Goal: Transaction & Acquisition: Subscribe to service/newsletter

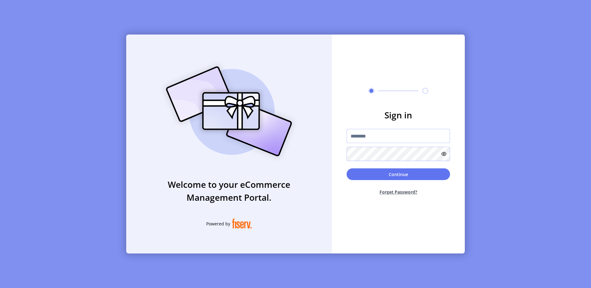
click at [378, 132] on input "text" at bounding box center [398, 136] width 103 height 14
type input "**********"
click at [416, 176] on button "Continue" at bounding box center [398, 174] width 103 height 12
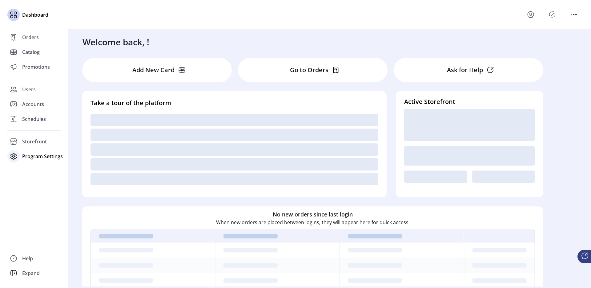
click at [34, 158] on span "Program Settings" at bounding box center [42, 155] width 41 height 7
click at [30, 174] on div "Dashboard Orders Catalog Promotions Users Accounts Schedules Storefront Configu…" at bounding box center [34, 144] width 68 height 288
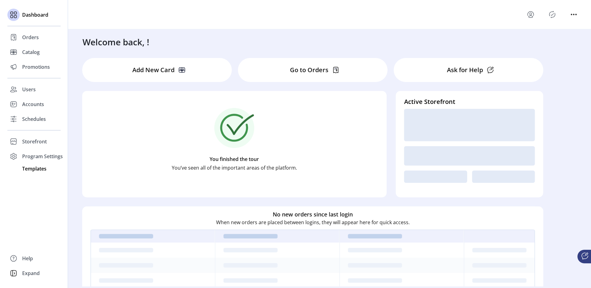
click at [32, 170] on span "Templates" at bounding box center [34, 168] width 24 height 7
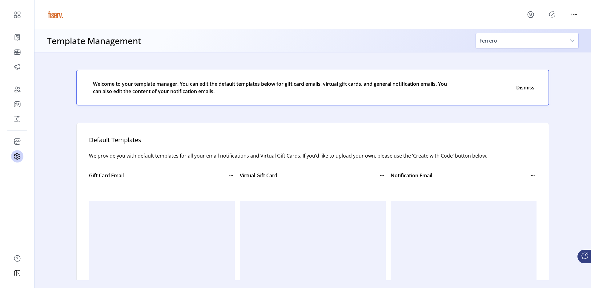
click at [526, 40] on span "Ferrero" at bounding box center [521, 40] width 90 height 15
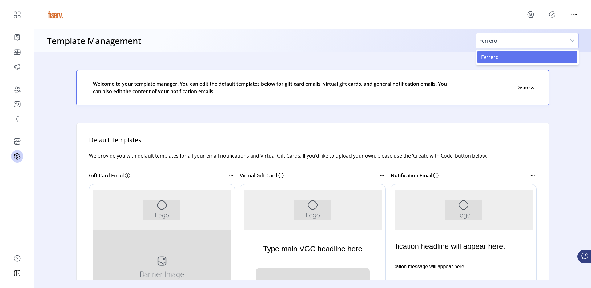
click at [551, 42] on span "Ferrero" at bounding box center [521, 40] width 90 height 15
click at [505, 40] on span "Ferrero" at bounding box center [521, 40] width 90 height 15
click at [512, 38] on span "Ferrero" at bounding box center [521, 40] width 90 height 15
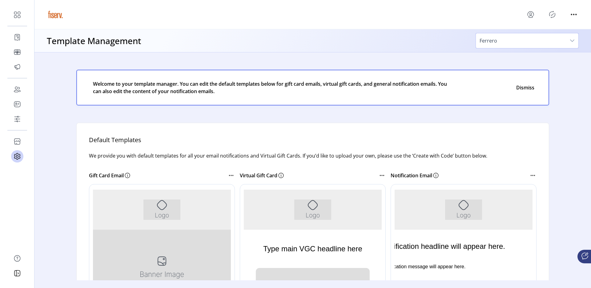
click at [512, 38] on span "Ferrero" at bounding box center [521, 40] width 90 height 15
click at [504, 43] on span "Ferrero" at bounding box center [521, 40] width 90 height 15
click at [497, 45] on span "Ferrero" at bounding box center [521, 40] width 90 height 15
click at [456, 47] on div "Template Management Ferrero Ferrero" at bounding box center [312, 40] width 557 height 23
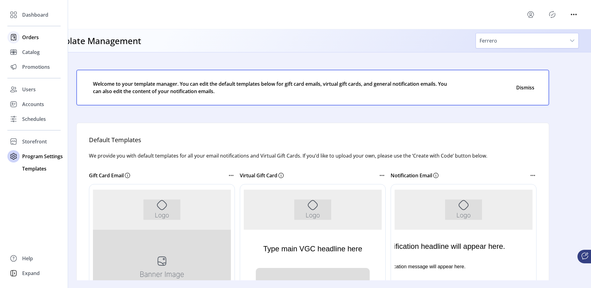
click at [25, 41] on div "Orders" at bounding box center [33, 37] width 53 height 15
click at [34, 55] on span "Catalog" at bounding box center [31, 51] width 18 height 7
click at [34, 67] on span "Promotions" at bounding box center [36, 66] width 28 height 7
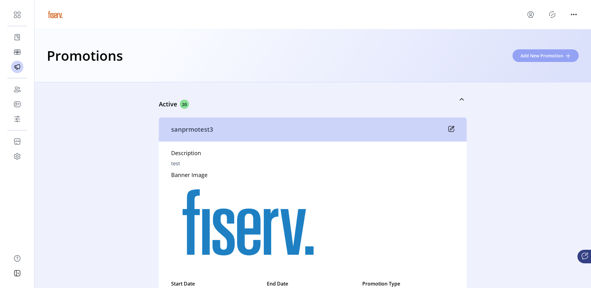
click at [532, 55] on span "Add New Promotion" at bounding box center [542, 55] width 43 height 6
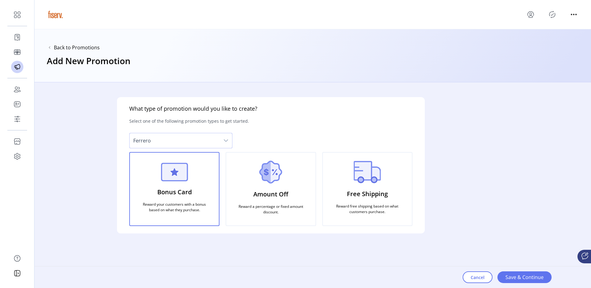
click at [177, 138] on span "Ferrero" at bounding box center [175, 140] width 90 height 15
click at [477, 275] on span "Cancel" at bounding box center [478, 277] width 14 height 6
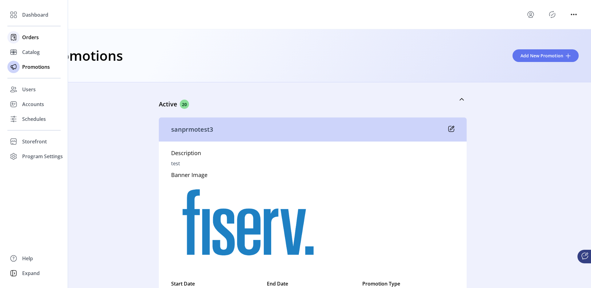
click at [23, 36] on span "Orders" at bounding box center [30, 37] width 17 height 7
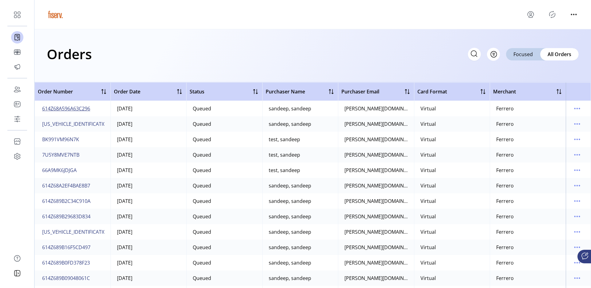
click at [72, 109] on span "614Z68A596A63C296" at bounding box center [66, 108] width 48 height 7
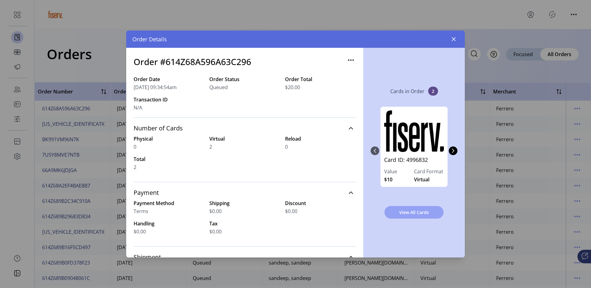
click at [403, 214] on span "View All Cards" at bounding box center [414, 212] width 43 height 6
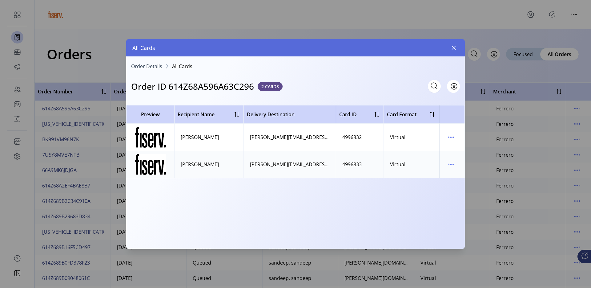
click at [155, 63] on div "Order Details All Cards Order ID 614Z68A596A63C296 2 CARDS Filter Preview Recip…" at bounding box center [295, 150] width 339 height 188
click at [143, 65] on span "Order Details" at bounding box center [146, 66] width 31 height 5
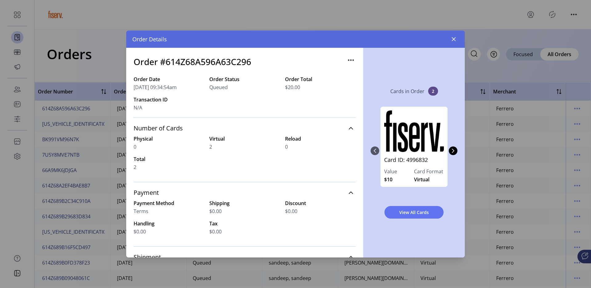
click at [347, 57] on icon "button" at bounding box center [351, 60] width 10 height 10
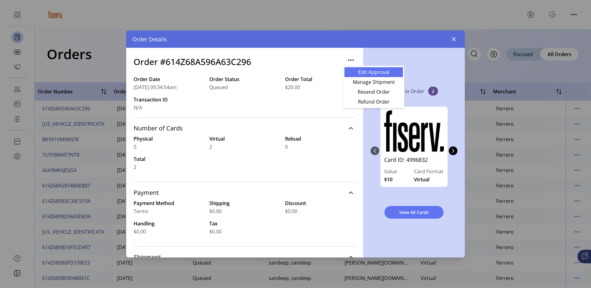
click at [351, 72] on span "Edit Approval" at bounding box center [373, 72] width 51 height 5
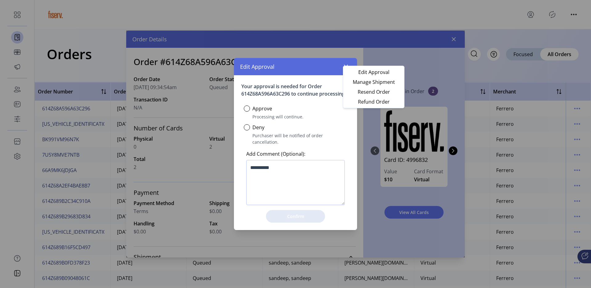
scroll to position [4, 2]
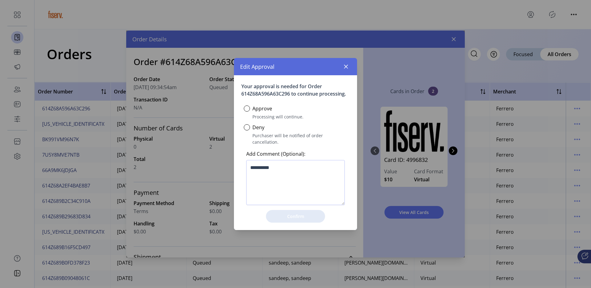
click at [250, 109] on div at bounding box center [247, 108] width 6 height 6
click at [290, 214] on span "Confirm" at bounding box center [295, 216] width 43 height 6
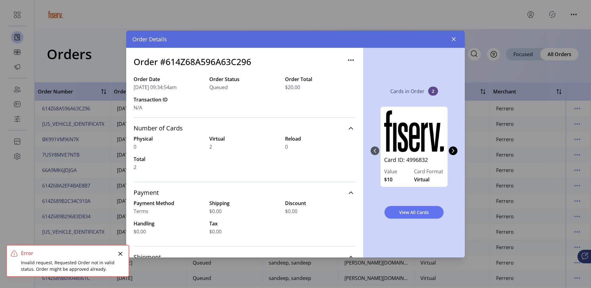
click at [119, 253] on icon "Close" at bounding box center [120, 253] width 5 height 5
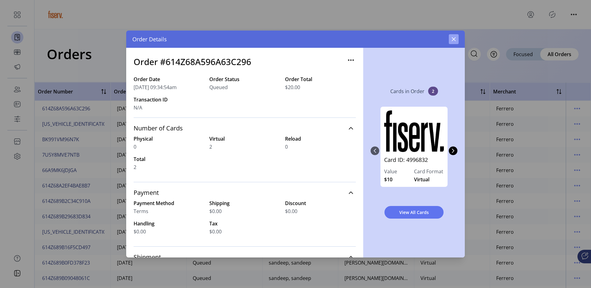
click at [451, 40] on button "button" at bounding box center [454, 39] width 10 height 10
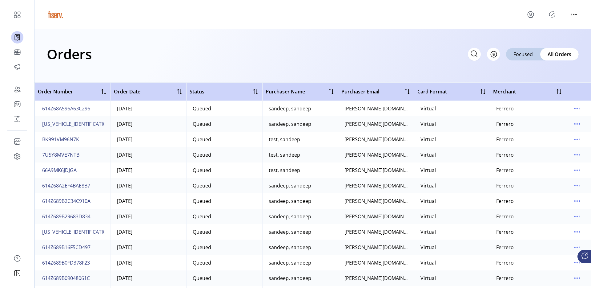
scroll to position [214, 0]
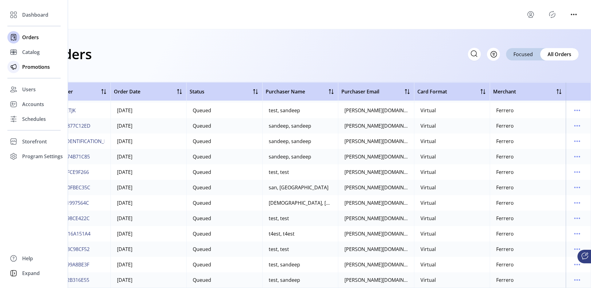
click at [23, 71] on div "Promotions" at bounding box center [33, 66] width 53 height 15
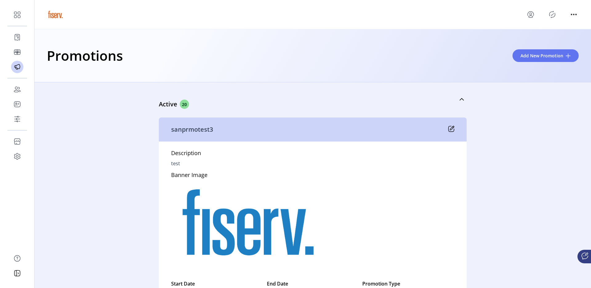
click at [450, 127] on icon at bounding box center [451, 129] width 6 height 6
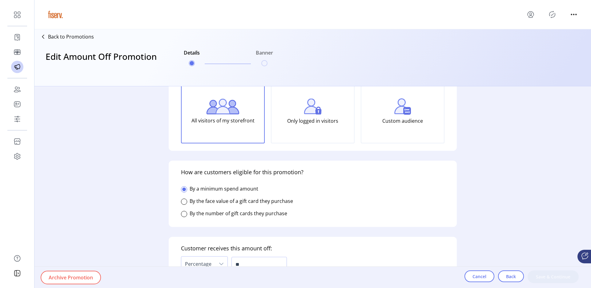
type input "**"
type input "*****"
type input "**********"
type input "*****"
type input "**********"
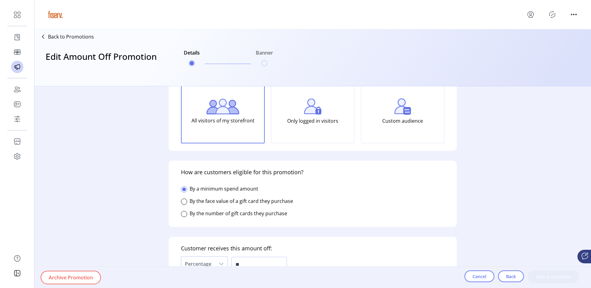
type textarea "****"
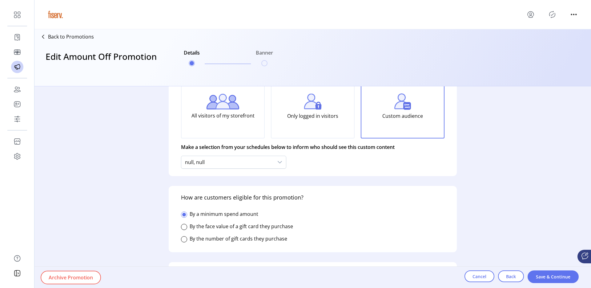
scroll to position [52, 0]
click at [207, 164] on div "null, null" at bounding box center [227, 161] width 92 height 12
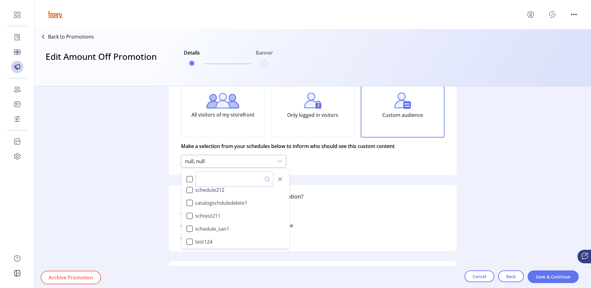
scroll to position [549, 0]
click at [129, 161] on div "**********" at bounding box center [312, 186] width 557 height 201
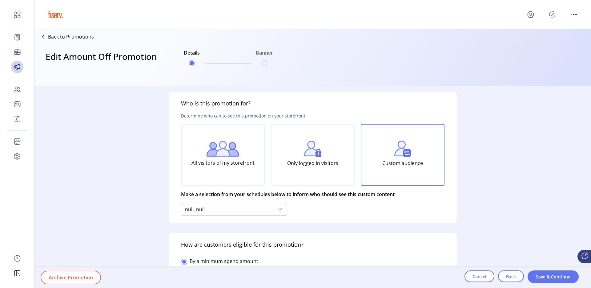
scroll to position [0, 0]
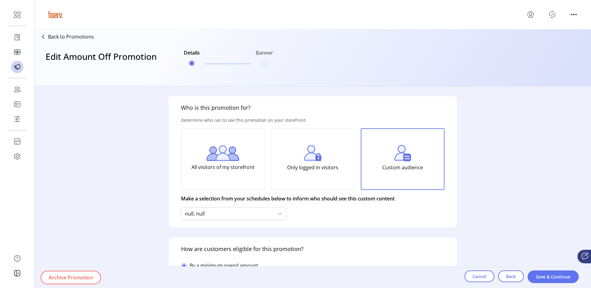
click at [143, 136] on div "**********" at bounding box center [312, 186] width 557 height 201
click at [522, 126] on div "**********" at bounding box center [312, 186] width 557 height 201
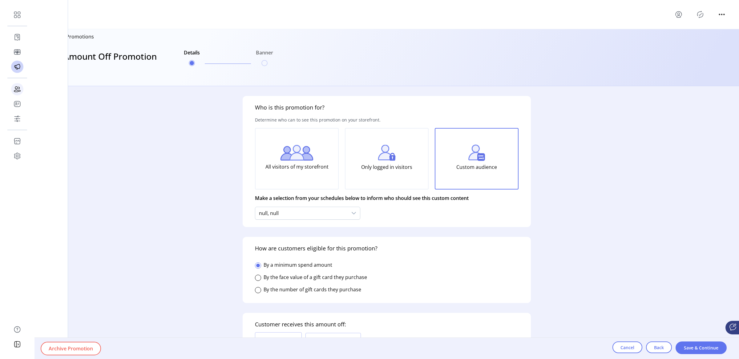
click at [20, 88] on div "Users" at bounding box center [17, 89] width 12 height 15
click at [20, 88] on div "Users" at bounding box center [33, 89] width 53 height 15
click at [23, 88] on span "Users" at bounding box center [29, 89] width 14 height 7
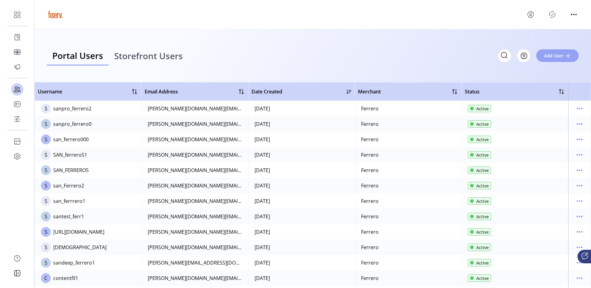
click at [550, 60] on button "Add User" at bounding box center [558, 55] width 43 height 13
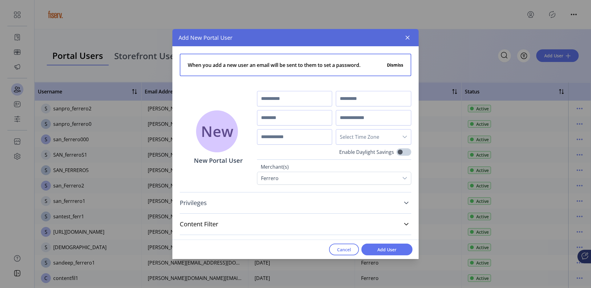
click at [358, 201] on link "Privileges" at bounding box center [296, 203] width 232 height 14
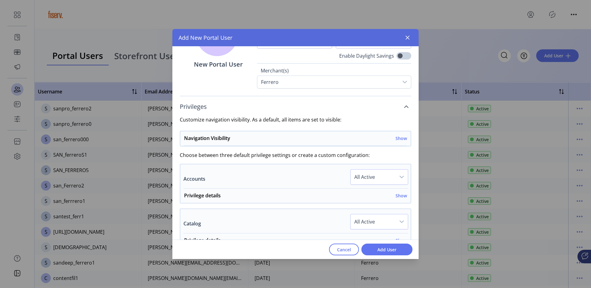
scroll to position [98, 0]
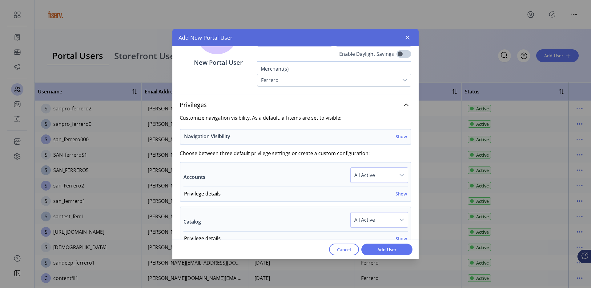
click at [399, 139] on h6 "Show" at bounding box center [401, 136] width 11 height 6
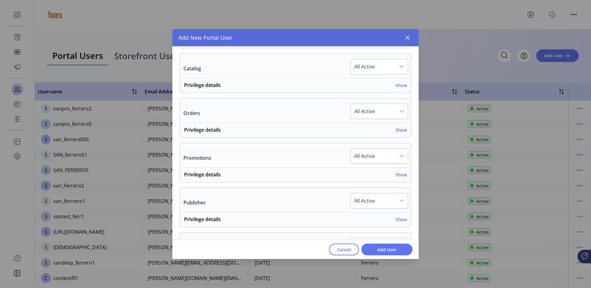
scroll to position [412, 0]
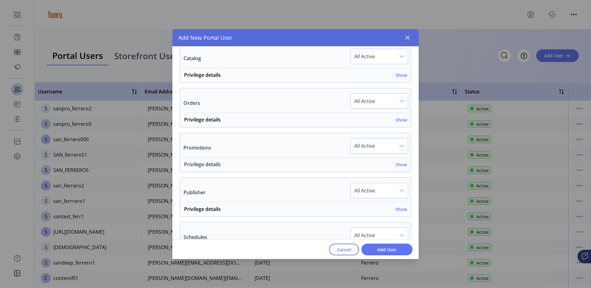
click at [399, 163] on h6 "Show" at bounding box center [401, 164] width 11 height 6
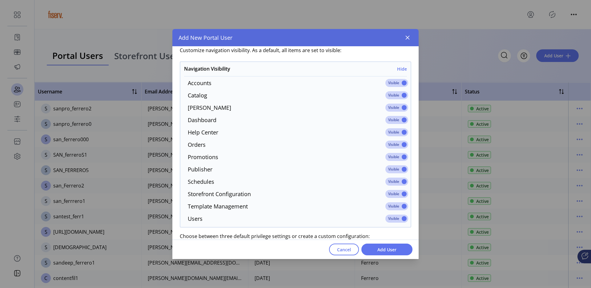
scroll to position [164, 0]
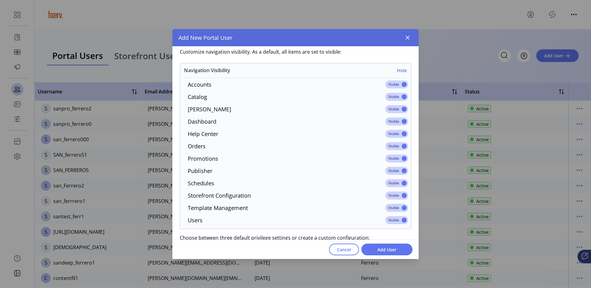
click at [401, 72] on h6 "Hide" at bounding box center [402, 70] width 10 height 6
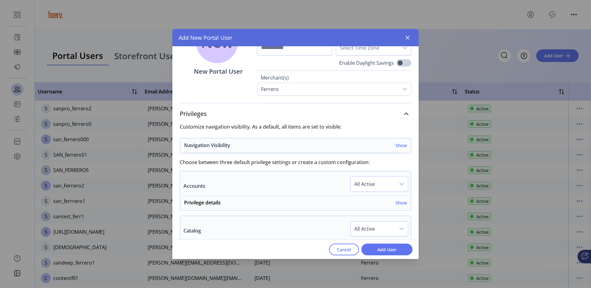
scroll to position [85, 0]
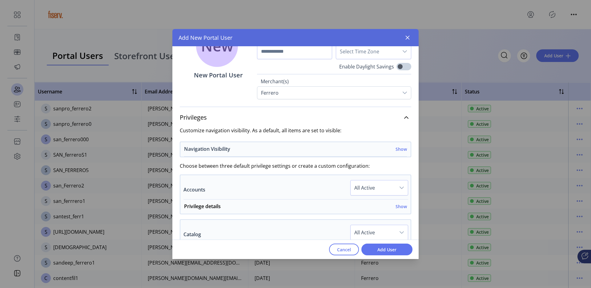
click at [400, 151] on h6 "Show" at bounding box center [401, 149] width 11 height 6
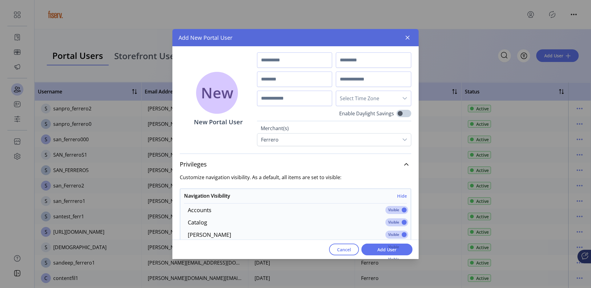
scroll to position [27, 0]
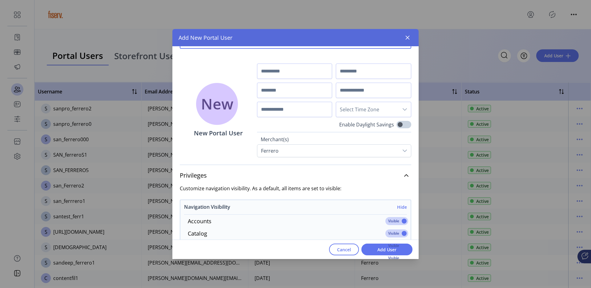
click at [399, 206] on h6 "Hide" at bounding box center [402, 207] width 10 height 6
click at [399, 206] on h6 "Show" at bounding box center [401, 207] width 11 height 6
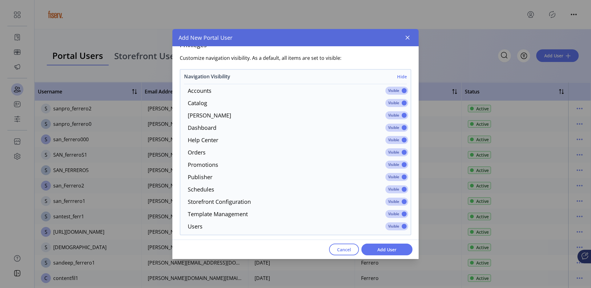
scroll to position [150, 0]
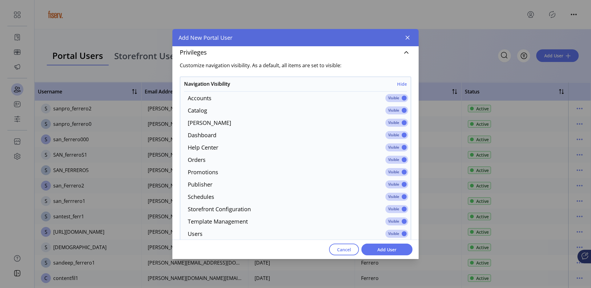
click at [412, 32] on div "Add New Portal User" at bounding box center [295, 37] width 246 height 17
click at [411, 34] on button "button" at bounding box center [408, 38] width 10 height 10
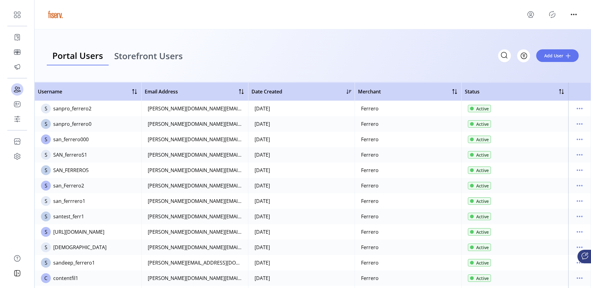
click at [138, 53] on span "Storefront Users" at bounding box center [148, 55] width 69 height 9
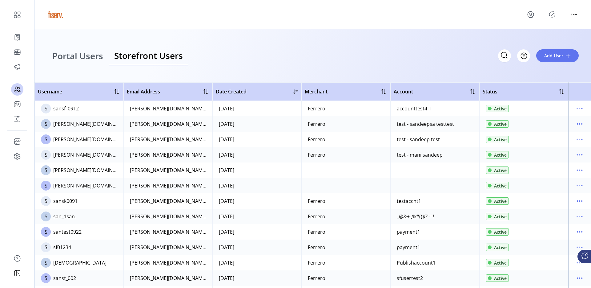
click at [99, 56] on span "Portal Users" at bounding box center [77, 55] width 51 height 9
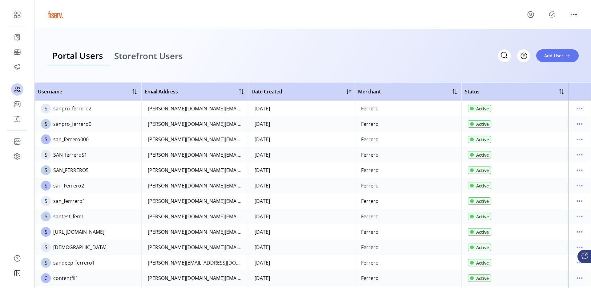
click at [549, 13] on icon "Publisher Panel" at bounding box center [553, 15] width 10 height 10
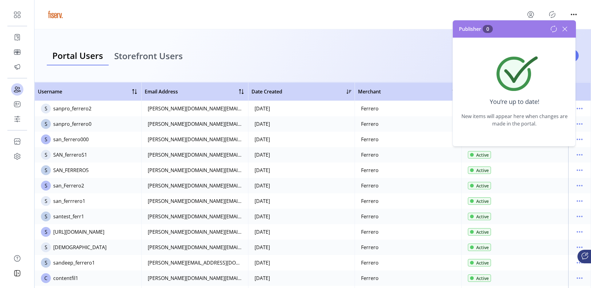
click at [565, 28] on icon at bounding box center [565, 29] width 10 height 10
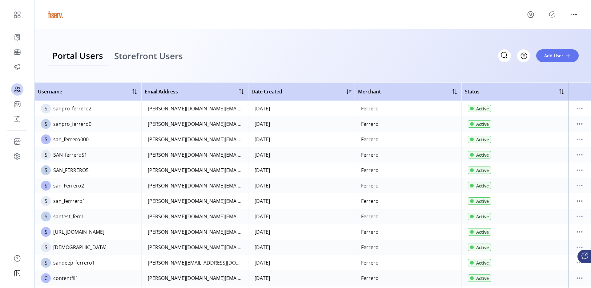
click at [554, 15] on icon "Publisher Panel" at bounding box center [553, 15] width 10 height 10
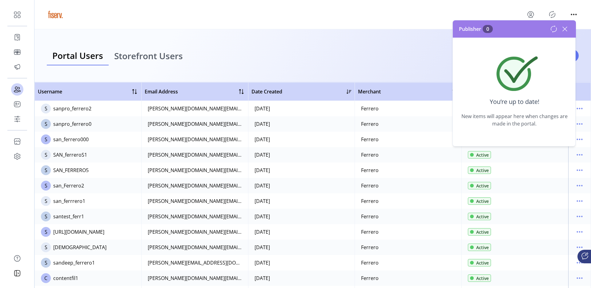
click at [565, 30] on icon at bounding box center [565, 29] width 10 height 10
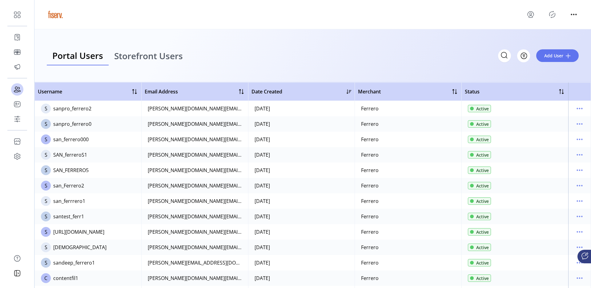
click at [556, 14] on icon "Publisher Panel" at bounding box center [553, 15] width 10 height 10
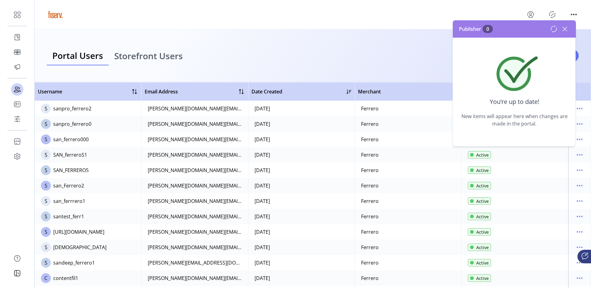
click at [567, 28] on icon at bounding box center [565, 29] width 10 height 10
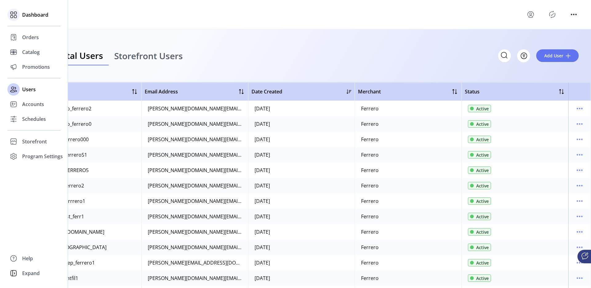
click at [18, 16] on icon at bounding box center [14, 15] width 10 height 10
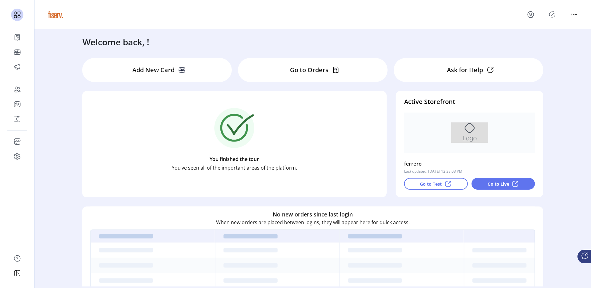
click at [215, 64] on div "Add New Card" at bounding box center [157, 70] width 150 height 24
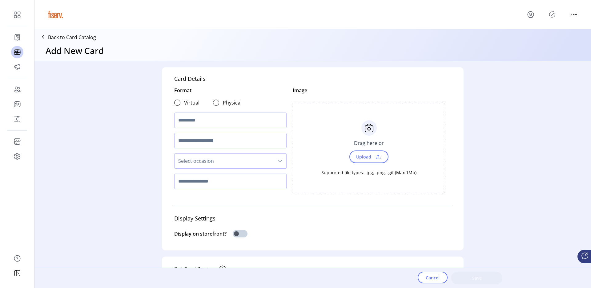
click at [80, 39] on p "Back to Card Catalog" at bounding box center [72, 37] width 48 height 7
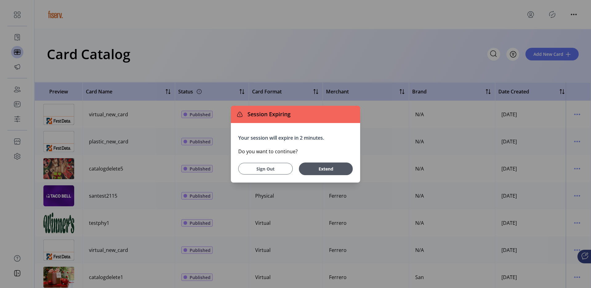
click at [281, 167] on span "Sign Out" at bounding box center [265, 168] width 39 height 6
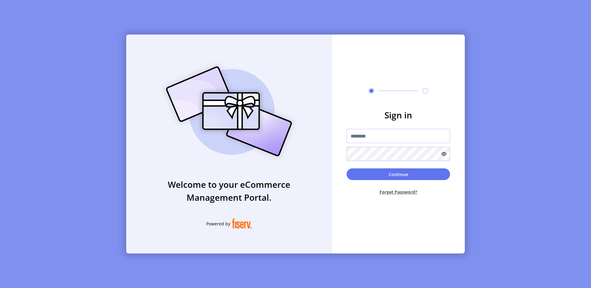
click at [355, 135] on input "text" at bounding box center [398, 136] width 103 height 14
type input "**********"
click at [406, 177] on button "Continue" at bounding box center [398, 174] width 103 height 12
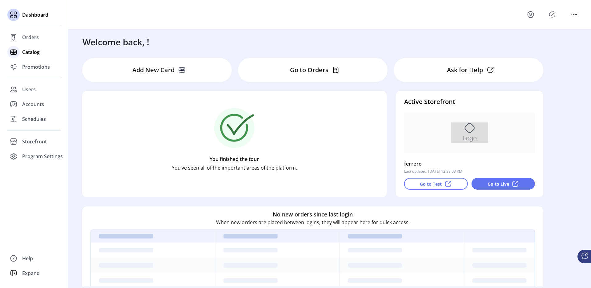
click at [17, 55] on icon at bounding box center [14, 52] width 10 height 10
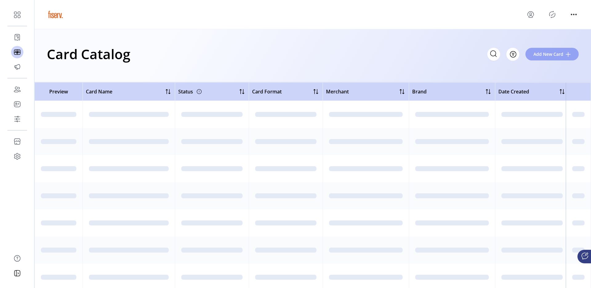
click at [546, 50] on button "Add New Card" at bounding box center [552, 54] width 53 height 13
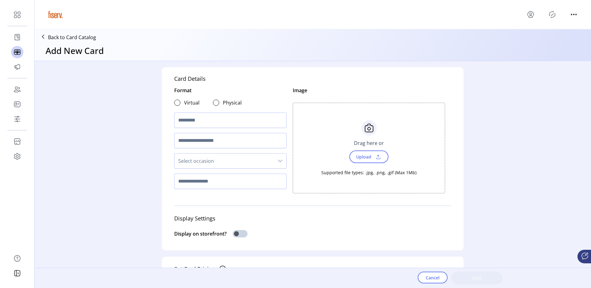
click at [105, 111] on div "Card Details Format Virtual Physical Select occasion Image Choose Upload Cancel…" at bounding box center [312, 168] width 557 height 214
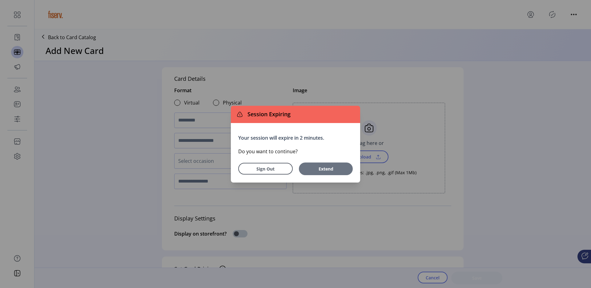
click at [336, 171] on span "Extend" at bounding box center [326, 168] width 48 height 6
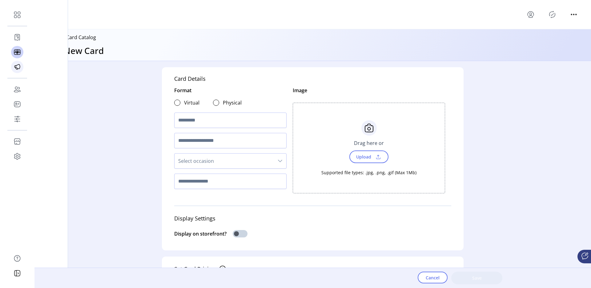
click at [21, 65] on div "Promotions" at bounding box center [17, 66] width 12 height 15
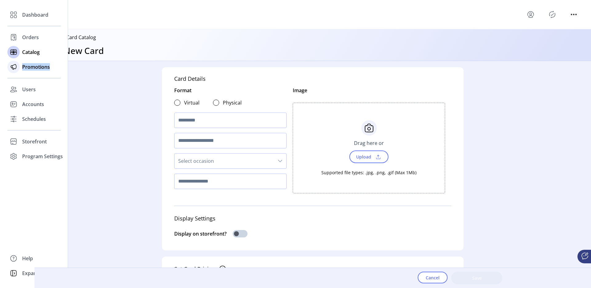
click at [21, 65] on div "Promotions" at bounding box center [33, 66] width 53 height 15
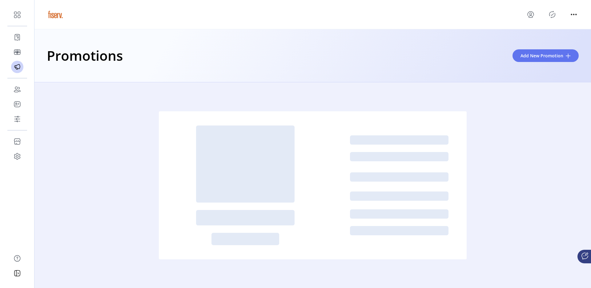
click at [117, 108] on div at bounding box center [312, 184] width 473 height 205
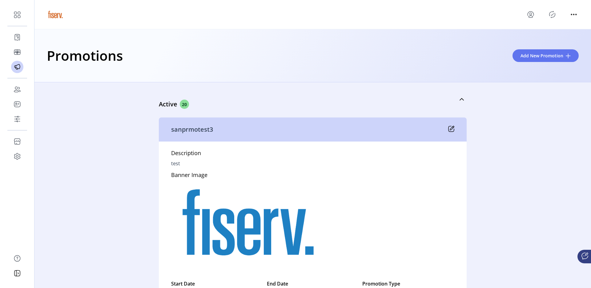
click at [560, 48] on div "Promotions Add New Promotion" at bounding box center [313, 56] width 532 height 22
click at [557, 56] on span "Add New Promotion" at bounding box center [542, 55] width 43 height 6
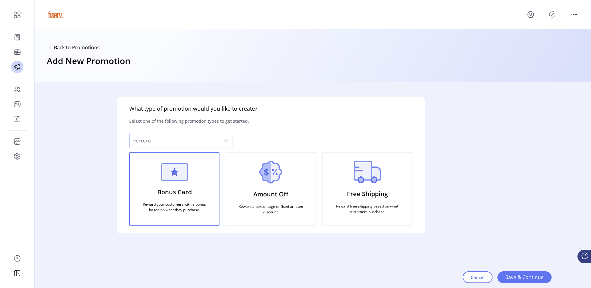
click at [223, 138] on div "dropdown trigger" at bounding box center [226, 140] width 12 height 15
click at [203, 158] on li "Ferrero" at bounding box center [181, 157] width 100 height 12
click at [68, 49] on span "Back to Promotions" at bounding box center [77, 47] width 46 height 7
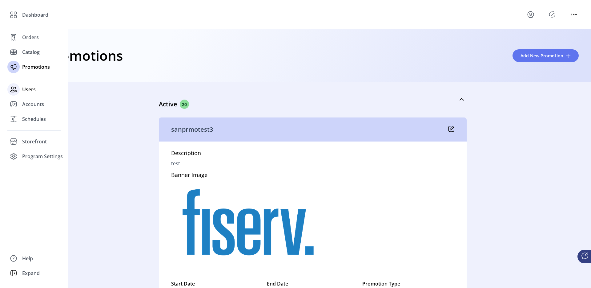
click at [32, 87] on span "Users" at bounding box center [29, 89] width 14 height 7
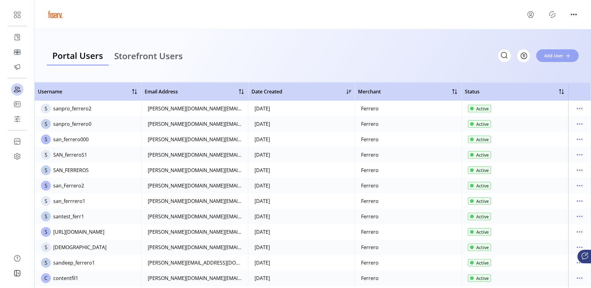
click at [546, 53] on span "Add User" at bounding box center [554, 55] width 19 height 6
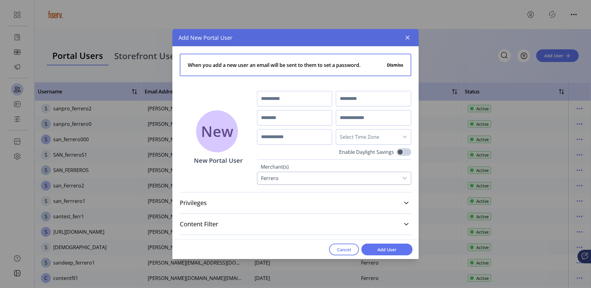
click at [288, 173] on div "Ferrero" at bounding box center [328, 178] width 141 height 12
click at [286, 181] on div "Ferrero" at bounding box center [328, 178] width 141 height 12
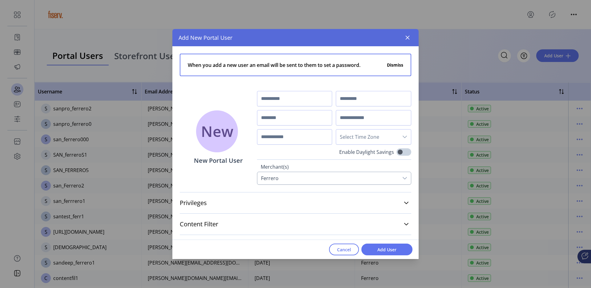
click at [286, 181] on div "Ferrero" at bounding box center [328, 178] width 141 height 12
drag, startPoint x: 286, startPoint y: 181, endPoint x: 304, endPoint y: 181, distance: 18.2
click at [290, 181] on div "Ferrero" at bounding box center [328, 178] width 141 height 12
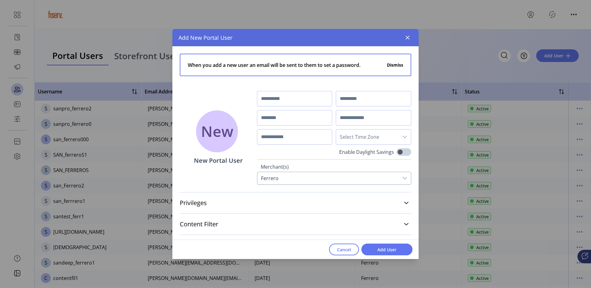
click at [308, 181] on div "Ferrero" at bounding box center [328, 178] width 141 height 12
click at [392, 178] on div "Ferrero" at bounding box center [328, 178] width 141 height 12
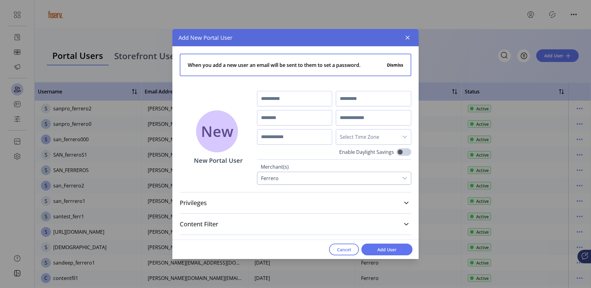
click at [392, 178] on div "Ferrero" at bounding box center [328, 178] width 141 height 12
drag, startPoint x: 392, startPoint y: 178, endPoint x: 348, endPoint y: 255, distance: 88.4
click at [351, 260] on div "Add New Portal User When you add a new user an email will be sent to them to se…" at bounding box center [295, 144] width 591 height 288
click at [348, 255] on button "Cancel" at bounding box center [344, 249] width 30 height 12
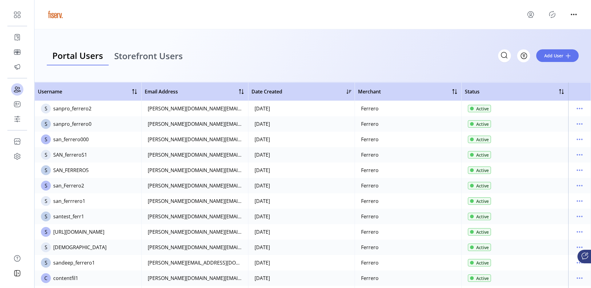
click at [166, 51] on span "Storefront Users" at bounding box center [148, 55] width 69 height 9
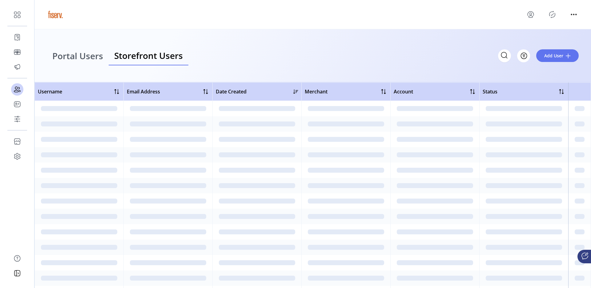
click at [166, 51] on span "Storefront Users" at bounding box center [148, 55] width 69 height 9
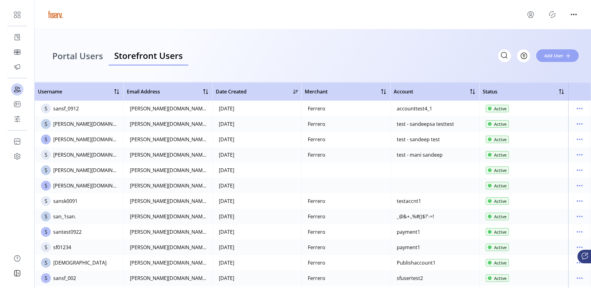
click at [553, 52] on span "Add User" at bounding box center [554, 55] width 19 height 6
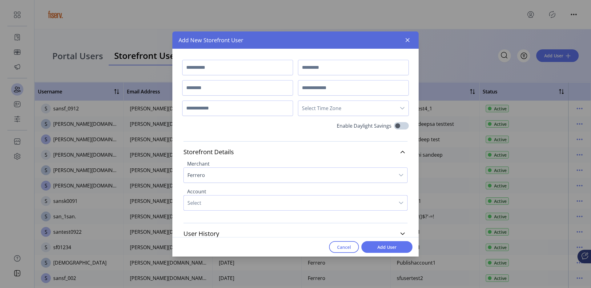
click at [229, 207] on span "Select" at bounding box center [289, 202] width 211 height 15
click at [240, 176] on span "Ferrero" at bounding box center [289, 175] width 211 height 15
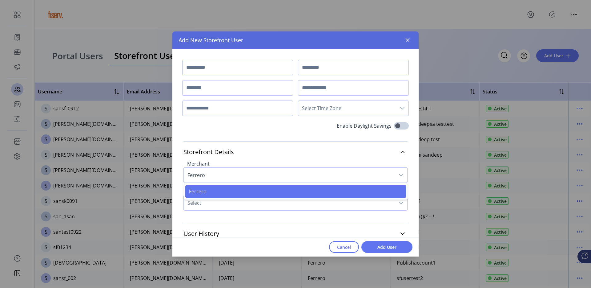
click at [240, 176] on span "Ferrero" at bounding box center [289, 175] width 211 height 15
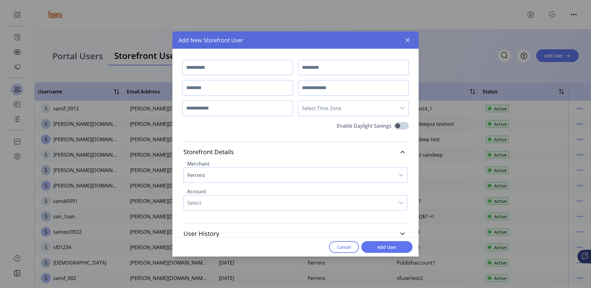
click at [240, 176] on span "Ferrero" at bounding box center [289, 175] width 211 height 15
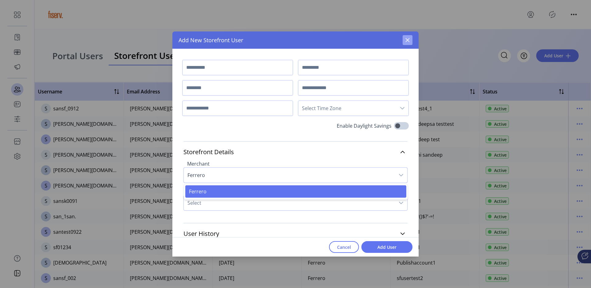
click at [406, 40] on icon "button" at bounding box center [407, 40] width 5 height 5
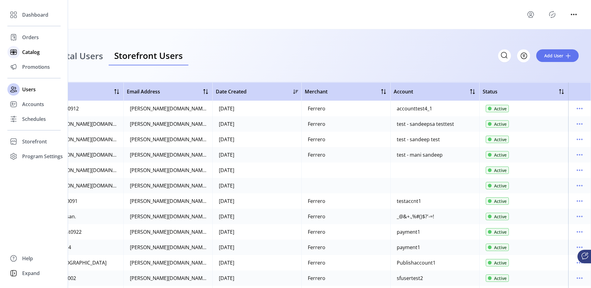
click at [28, 54] on span "Catalog" at bounding box center [31, 51] width 18 height 7
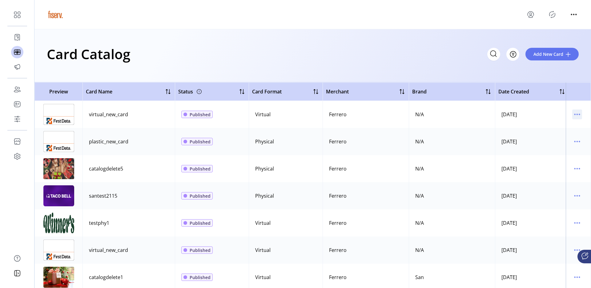
click at [573, 116] on icon "menu" at bounding box center [578, 114] width 10 height 10
click at [552, 129] on span "View Details" at bounding box center [548, 126] width 51 height 5
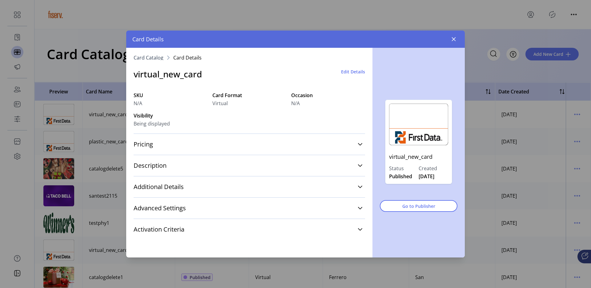
drag, startPoint x: 409, startPoint y: 118, endPoint x: 403, endPoint y: 117, distance: 6.8
click at [373, 106] on div "Card Catalog Card Details virtual_new_card Edit Details SKU N/A Card Format Vir…" at bounding box center [295, 152] width 339 height 209
click at [348, 74] on span "Edit Details" at bounding box center [353, 71] width 24 height 6
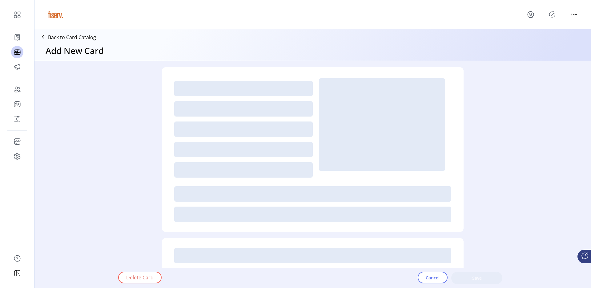
type textarea "**********"
type input "*"
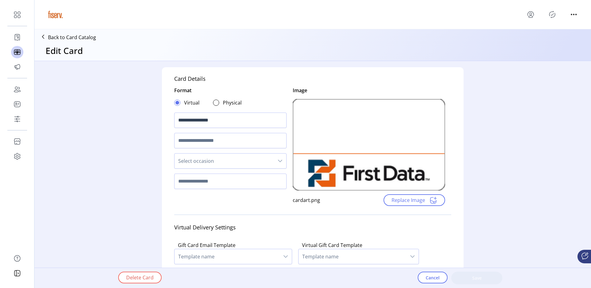
click at [60, 35] on p "Back to Card Catalog" at bounding box center [72, 37] width 48 height 7
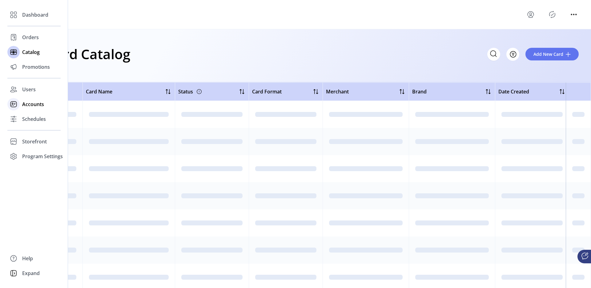
click at [21, 99] on div "Accounts" at bounding box center [33, 104] width 53 height 15
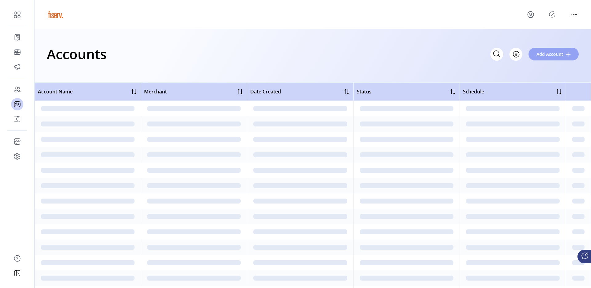
click at [553, 52] on span "Add Account" at bounding box center [550, 54] width 27 height 6
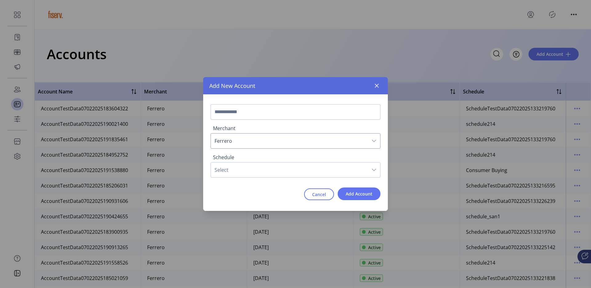
click at [272, 141] on span "Ferrero" at bounding box center [289, 140] width 157 height 15
click at [318, 136] on span "Ferrero" at bounding box center [289, 140] width 157 height 15
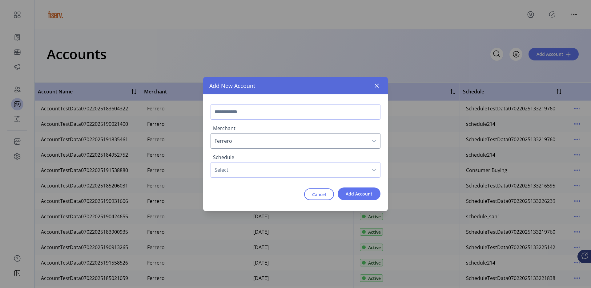
click at [318, 136] on span "Ferrero" at bounding box center [289, 140] width 157 height 15
click at [382, 88] on div "Add New Account" at bounding box center [295, 85] width 185 height 17
click at [380, 88] on button "button" at bounding box center [377, 86] width 10 height 10
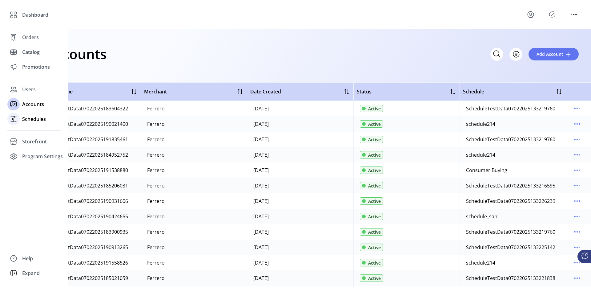
click at [31, 114] on div "Schedules" at bounding box center [33, 119] width 53 height 15
click at [31, 116] on span "Schedules" at bounding box center [34, 118] width 24 height 7
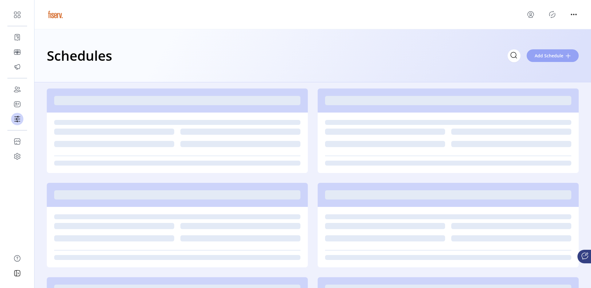
click at [541, 58] on span "Add Schedule" at bounding box center [549, 55] width 29 height 6
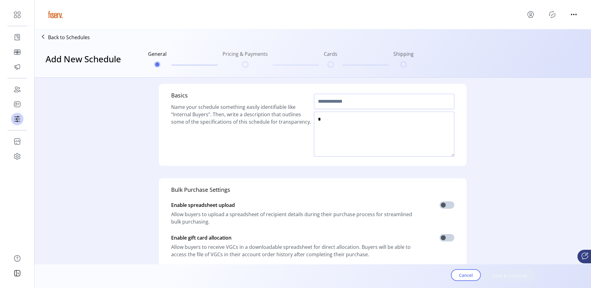
click at [344, 117] on div at bounding box center [384, 124] width 140 height 67
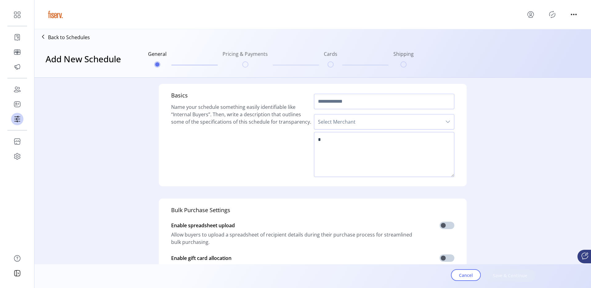
click at [340, 121] on span "Select Merchant" at bounding box center [379, 121] width 128 height 15
click at [251, 100] on h5 "Basics" at bounding box center [241, 97] width 140 height 12
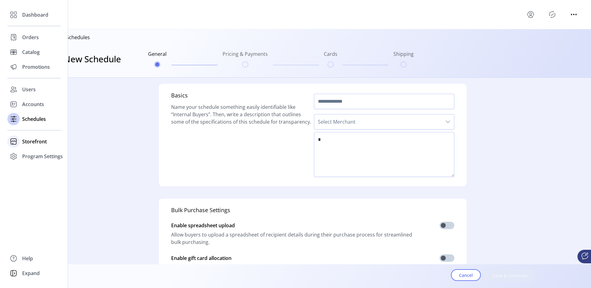
click at [22, 144] on span "Storefront" at bounding box center [34, 141] width 25 height 7
click at [34, 156] on span "Configuration" at bounding box center [38, 153] width 32 height 7
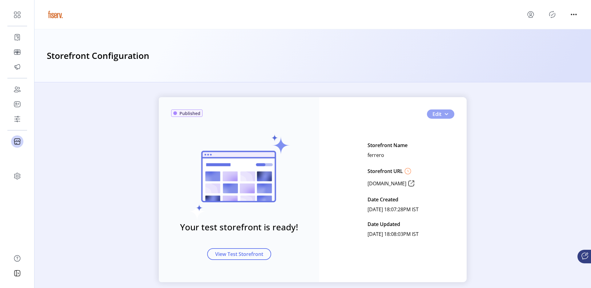
click at [449, 118] on button "Edit" at bounding box center [440, 113] width 27 height 9
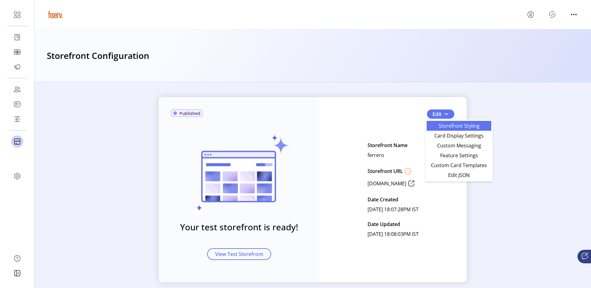
click at [448, 126] on span "Storefront Styling" at bounding box center [459, 125] width 57 height 5
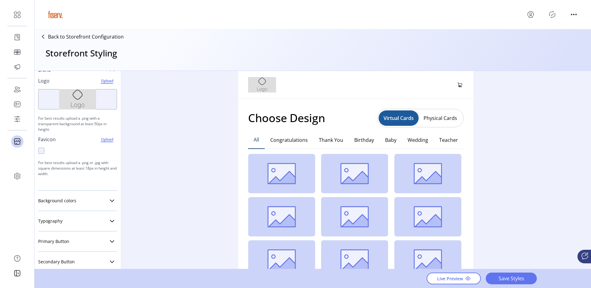
scroll to position [100, 0]
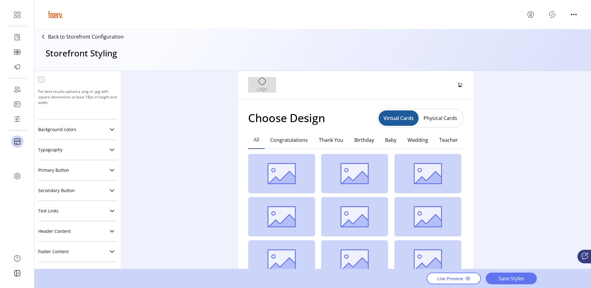
click at [97, 39] on p "Back to Storefront Configuration" at bounding box center [86, 36] width 76 height 7
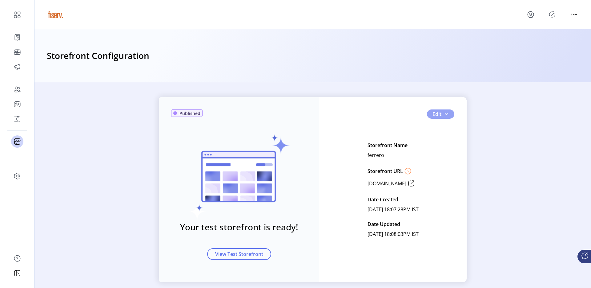
click at [447, 117] on button "Edit" at bounding box center [440, 113] width 27 height 9
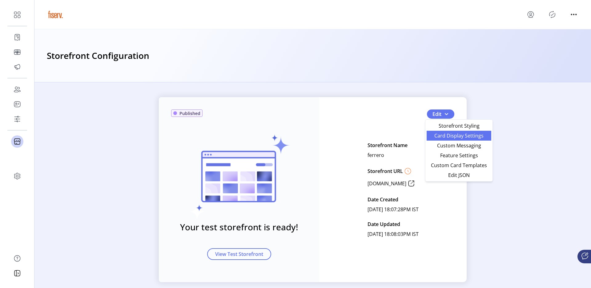
click at [449, 137] on span "Card Display Settings" at bounding box center [459, 135] width 57 height 5
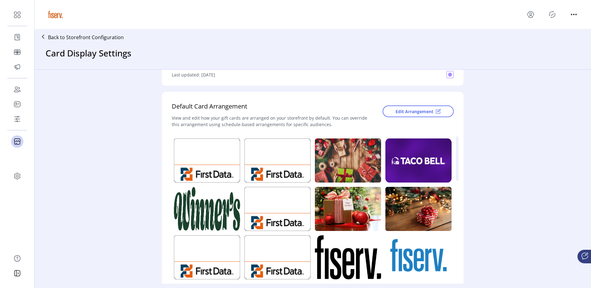
scroll to position [12, 0]
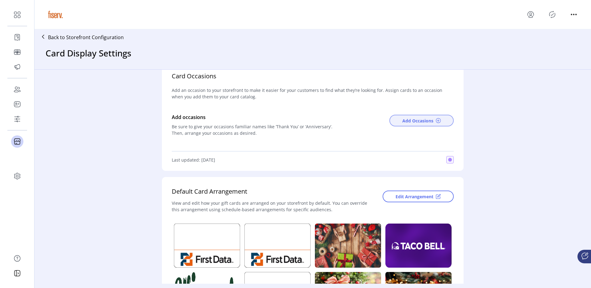
click at [405, 120] on span "Add Occasions" at bounding box center [418, 120] width 31 height 6
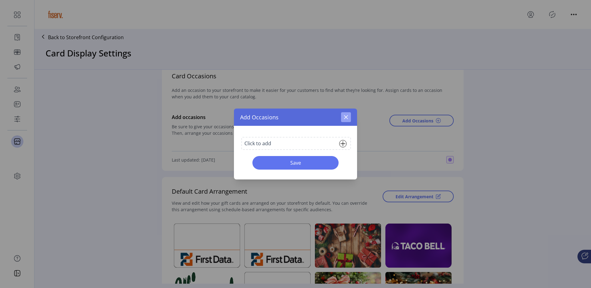
click at [344, 118] on icon "button" at bounding box center [346, 117] width 5 height 5
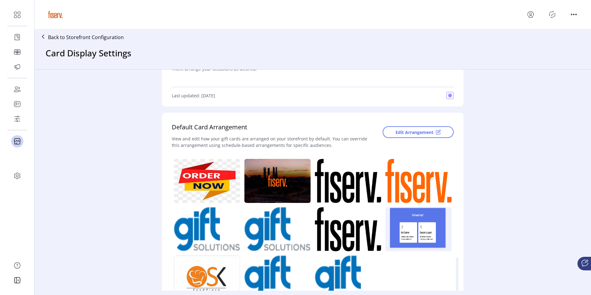
scroll to position [113, 0]
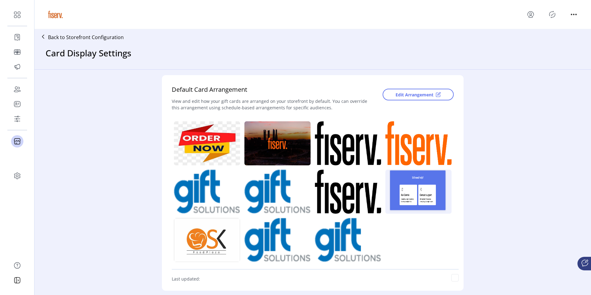
click at [103, 36] on p "Back to Storefront Configuration" at bounding box center [86, 37] width 76 height 7
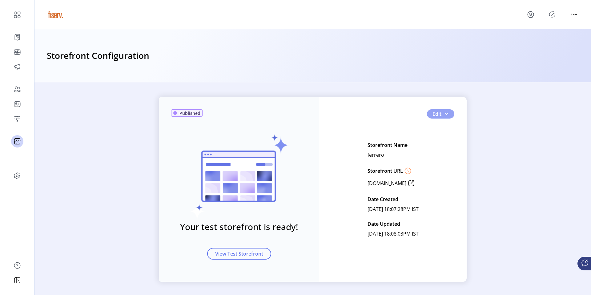
click at [444, 116] on span "button" at bounding box center [446, 114] width 5 height 5
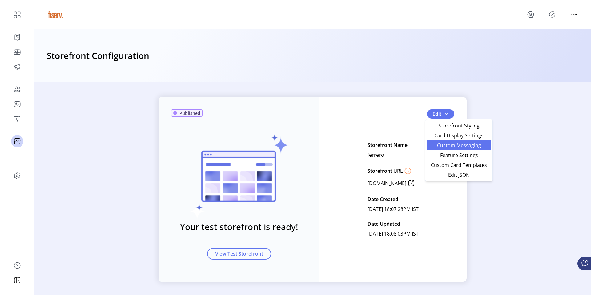
click at [443, 145] on span "Custom Messaging" at bounding box center [459, 145] width 57 height 5
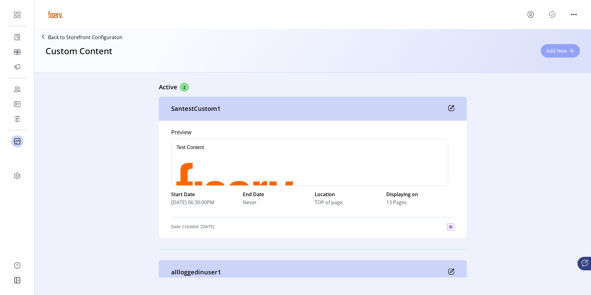
click at [553, 50] on span "Add New" at bounding box center [557, 50] width 21 height 7
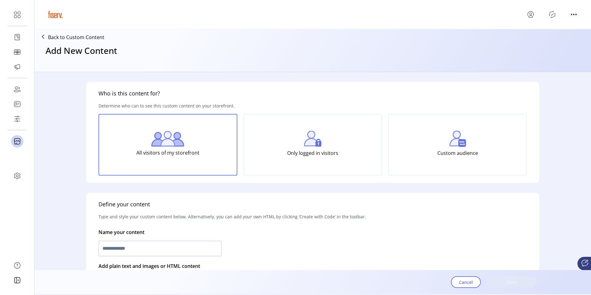
click at [293, 133] on div "Only logged in visitors" at bounding box center [313, 145] width 139 height 62
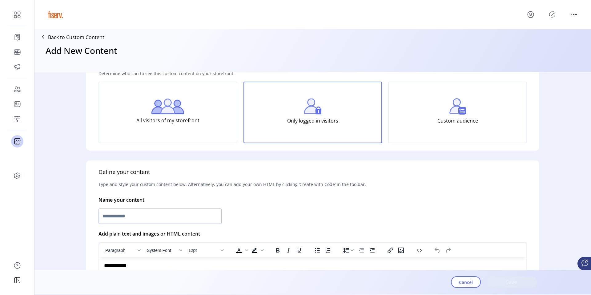
scroll to position [49, 0]
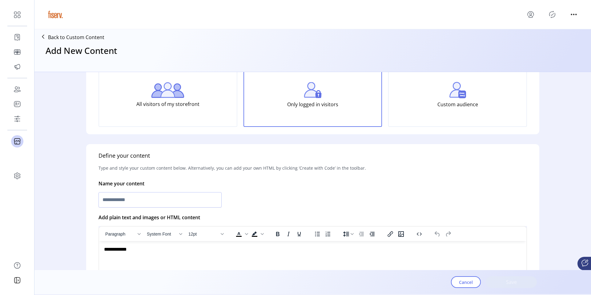
click at [444, 85] on div "Custom audience" at bounding box center [457, 96] width 139 height 62
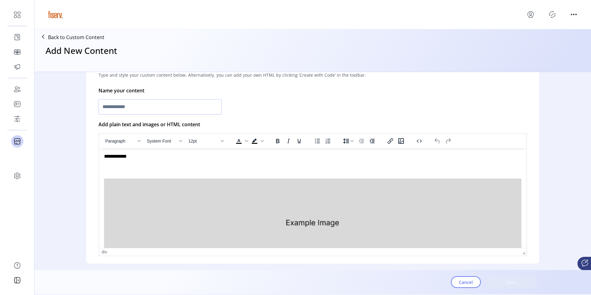
scroll to position [220, 0]
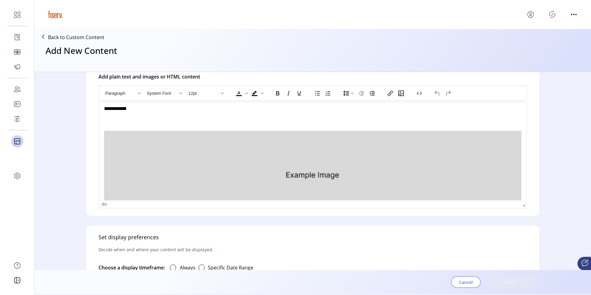
click at [473, 282] on button "Cancel" at bounding box center [466, 282] width 30 height 12
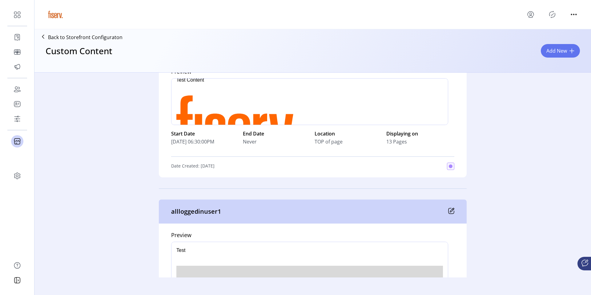
scroll to position [6, 0]
click at [550, 43] on div "Custom Content Add New" at bounding box center [313, 56] width 552 height 27
click at [570, 45] on button "Add New" at bounding box center [560, 51] width 39 height 14
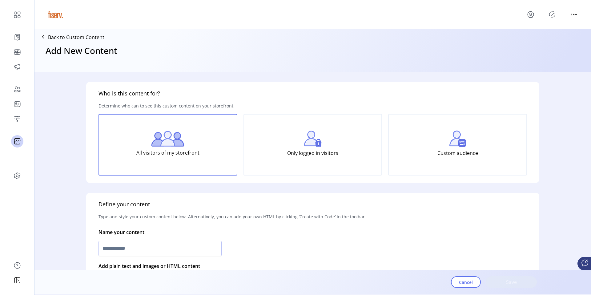
scroll to position [10, 0]
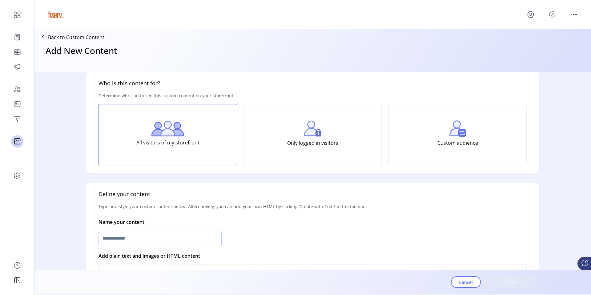
click at [416, 134] on div "Custom audience" at bounding box center [457, 135] width 139 height 62
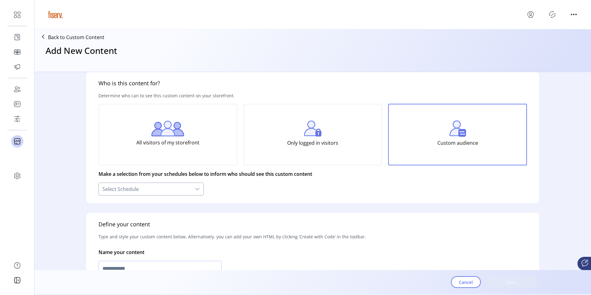
click at [111, 189] on div "Select Schedule" at bounding box center [145, 189] width 92 height 12
click at [80, 32] on div "Back to Custom Content" at bounding box center [70, 37] width 67 height 11
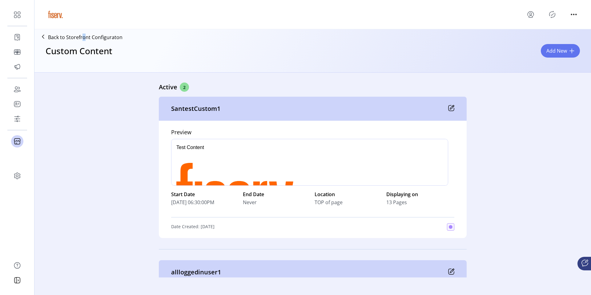
click at [83, 37] on p "Back to Storefront Configuraton" at bounding box center [85, 37] width 75 height 7
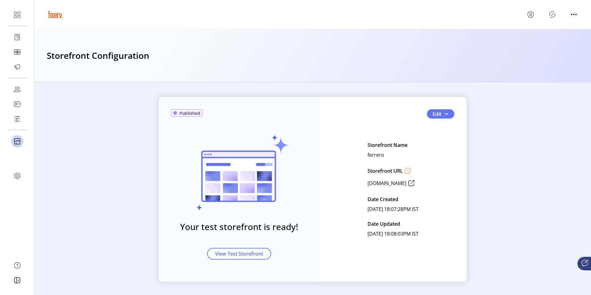
click at [450, 107] on div "Published Your test storefront is ready! View Test Storefront Edit Storefront N…" at bounding box center [313, 189] width 308 height 185
click at [450, 113] on button "Edit" at bounding box center [440, 113] width 27 height 9
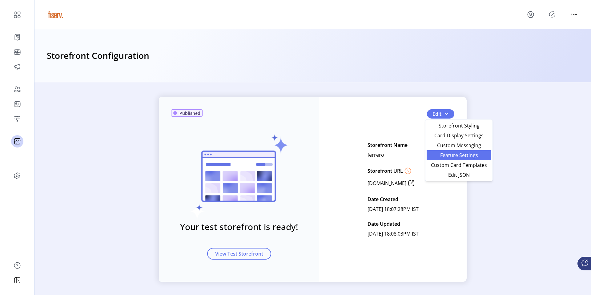
click at [447, 157] on span "Feature Settings" at bounding box center [459, 155] width 57 height 5
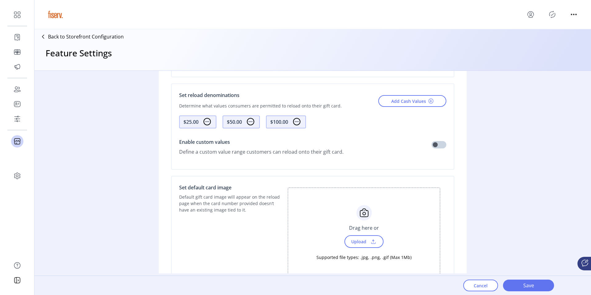
scroll to position [467, 0]
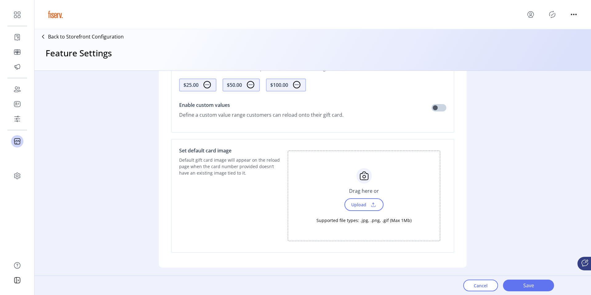
click at [82, 37] on p "Back to Storefront Configuration" at bounding box center [86, 36] width 76 height 7
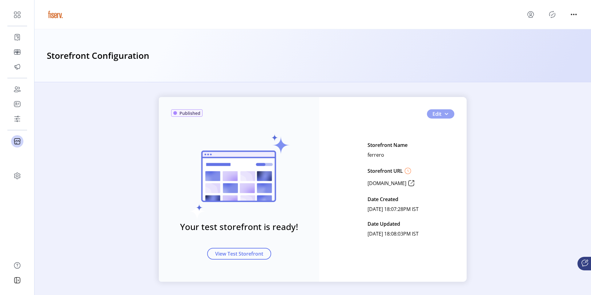
click at [449, 118] on button "Edit" at bounding box center [440, 113] width 27 height 9
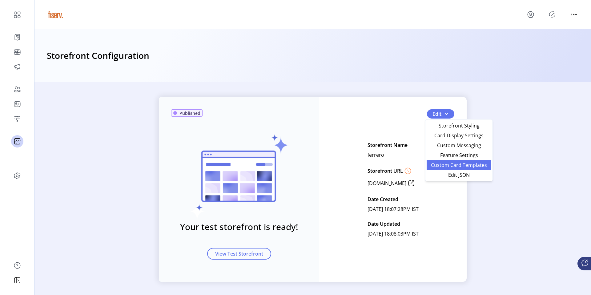
click at [461, 167] on span "Custom Card Templates" at bounding box center [459, 165] width 57 height 5
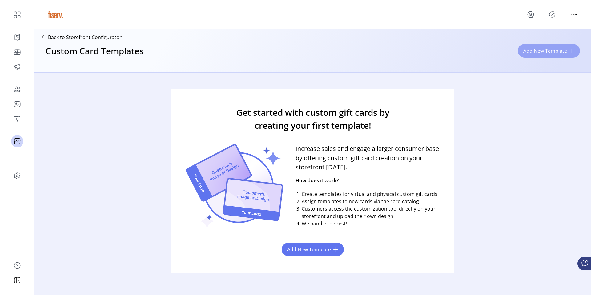
click at [537, 52] on span "Add New Template" at bounding box center [546, 50] width 44 height 7
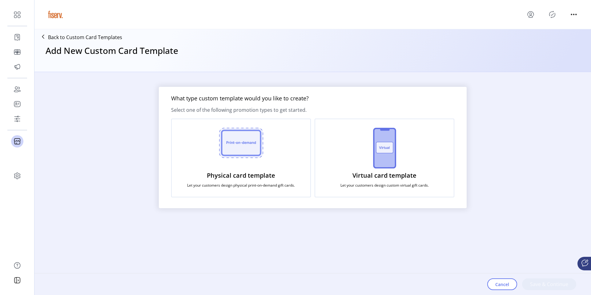
click at [248, 171] on h4 "Physical card template" at bounding box center [241, 175] width 68 height 9
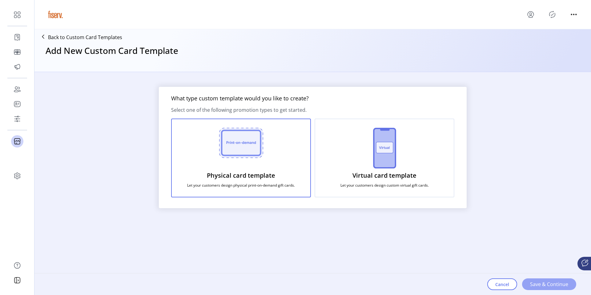
click at [542, 283] on span "Save & Continue" at bounding box center [549, 284] width 38 height 7
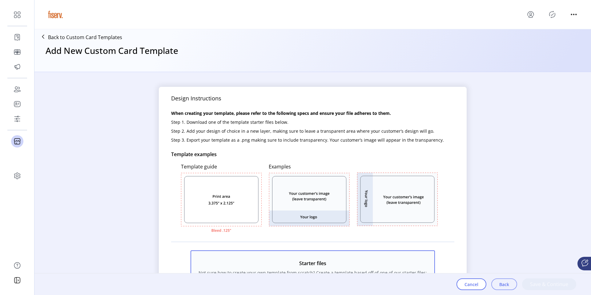
click at [503, 286] on span "Back" at bounding box center [505, 284] width 10 height 6
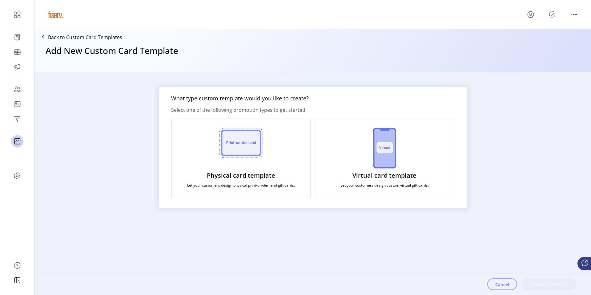
click at [508, 285] on span "Cancel" at bounding box center [503, 284] width 14 height 6
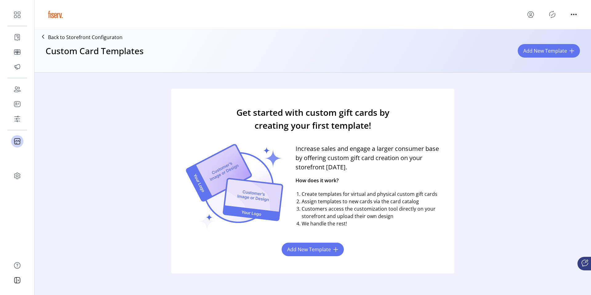
click at [112, 36] on p "Back to Storefront Configuraton" at bounding box center [85, 37] width 75 height 7
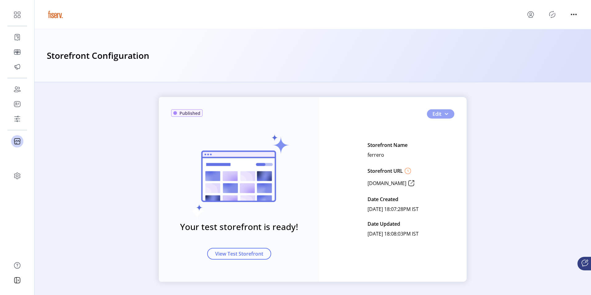
click at [448, 112] on button "Edit" at bounding box center [440, 113] width 27 height 9
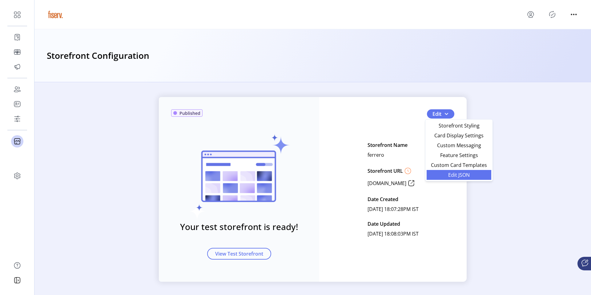
click at [446, 173] on span "Edit JSON" at bounding box center [459, 174] width 57 height 5
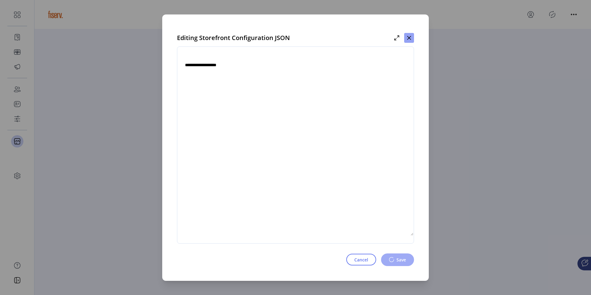
type textarea "**********"
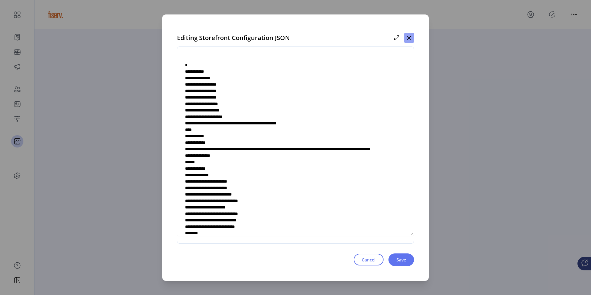
click at [409, 40] on icon "button" at bounding box center [409, 37] width 5 height 5
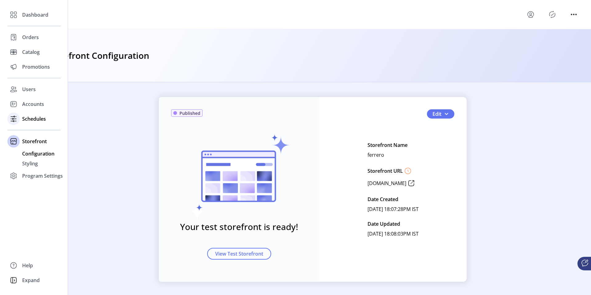
click at [18, 119] on icon at bounding box center [14, 119] width 10 height 10
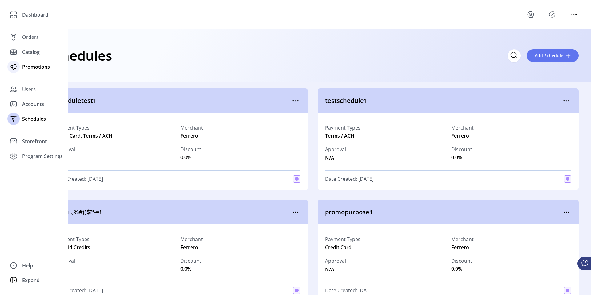
click at [29, 69] on span "Promotions" at bounding box center [36, 66] width 28 height 7
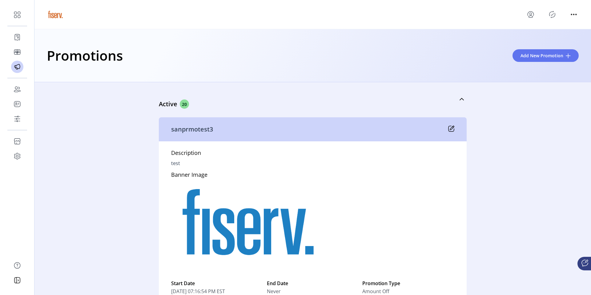
click at [532, 67] on div "Promotions Add New Promotion" at bounding box center [312, 55] width 557 height 53
click at [532, 60] on button "Add New Promotion" at bounding box center [546, 55] width 66 height 13
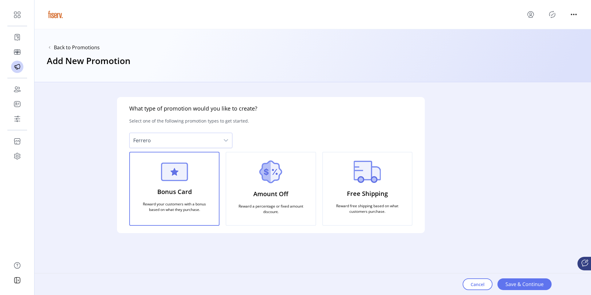
click at [194, 143] on span "Ferrero" at bounding box center [175, 140] width 90 height 15
click at [171, 161] on li "Ferrero" at bounding box center [181, 157] width 100 height 12
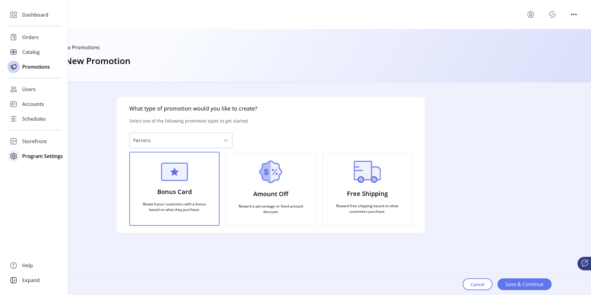
click at [35, 160] on div "Program Settings" at bounding box center [33, 156] width 53 height 15
click at [37, 172] on span "Templates" at bounding box center [34, 168] width 24 height 7
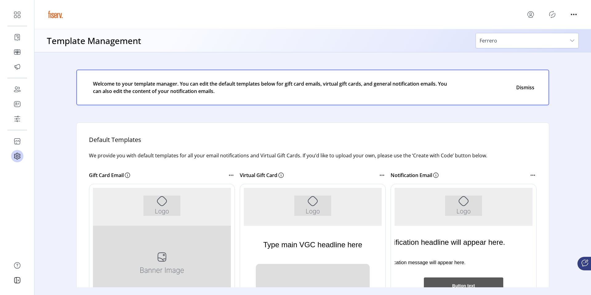
click at [508, 44] on span "Ferrero" at bounding box center [521, 40] width 90 height 15
click at [502, 54] on li "Ferrero" at bounding box center [528, 57] width 100 height 12
click at [496, 43] on span "Ferrero" at bounding box center [521, 40] width 90 height 15
click at [496, 59] on span "Ferrero" at bounding box center [490, 57] width 18 height 7
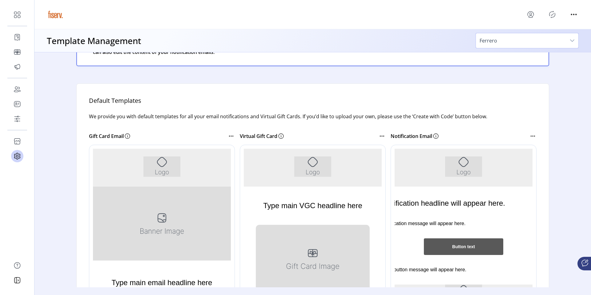
scroll to position [46, 0]
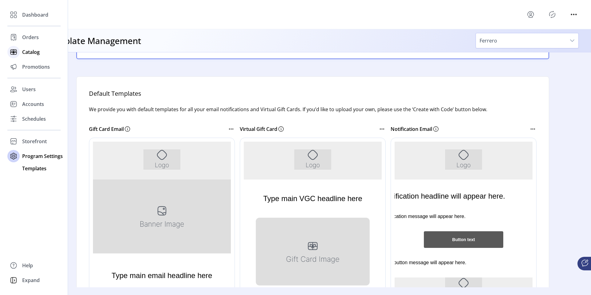
click at [14, 50] on icon at bounding box center [13, 52] width 6 height 5
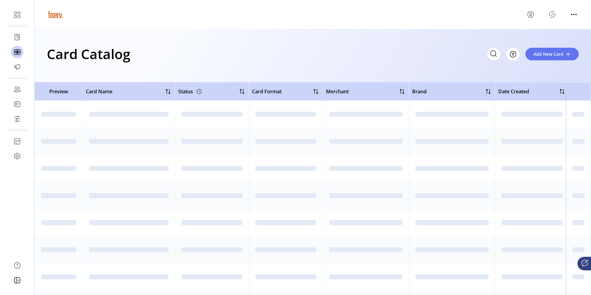
click at [531, 14] on icon "menu" at bounding box center [531, 15] width 10 height 10
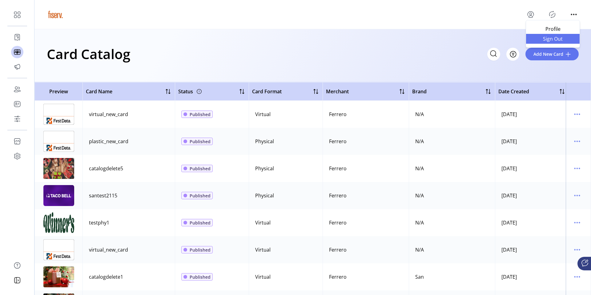
click at [557, 36] on span "Sign Out" at bounding box center [553, 38] width 46 height 5
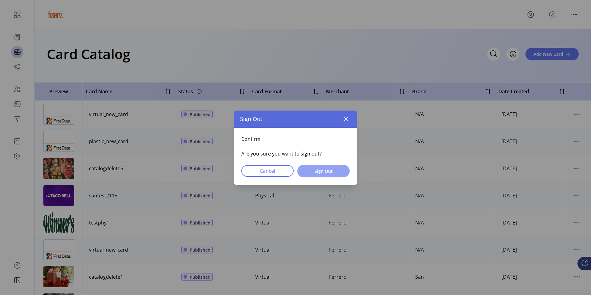
click at [310, 168] on span "Sign Out" at bounding box center [324, 171] width 36 height 6
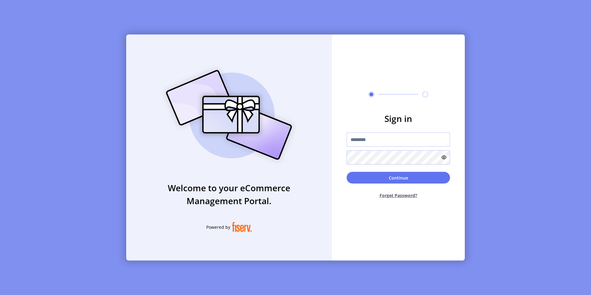
click at [356, 140] on input "text" at bounding box center [398, 139] width 103 height 14
type input "**********"
click at [393, 176] on button "Continue" at bounding box center [398, 178] width 103 height 12
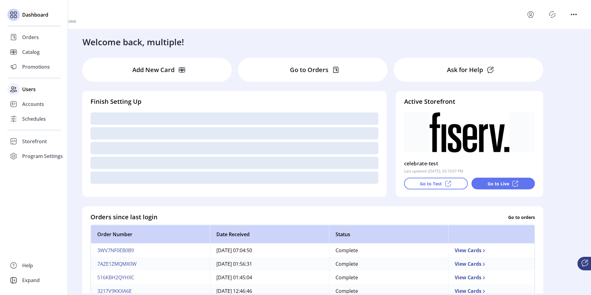
click at [19, 88] on div at bounding box center [13, 89] width 12 height 12
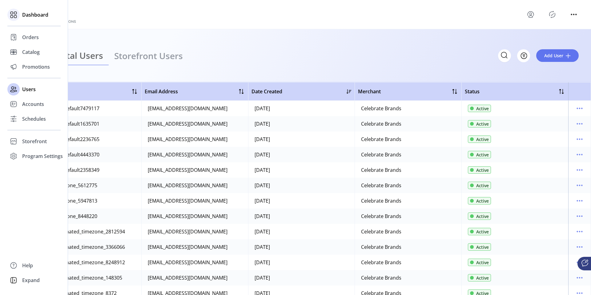
click at [14, 14] on icon at bounding box center [14, 15] width 10 height 10
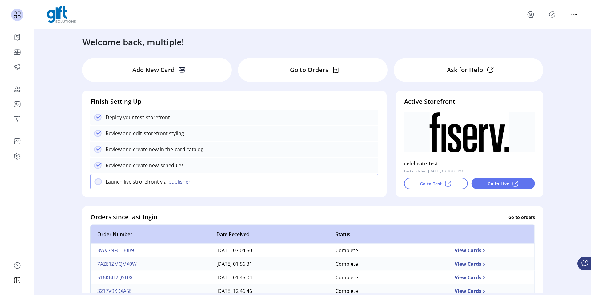
click at [549, 15] on icon "Publisher Panel" at bounding box center [553, 15] width 10 height 10
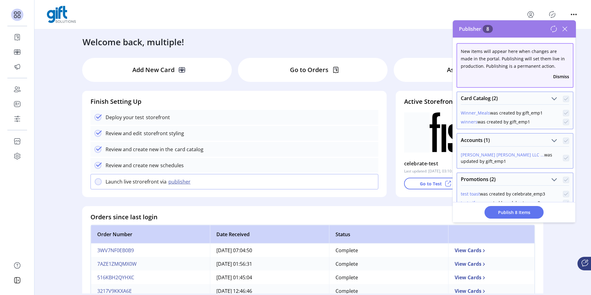
click at [563, 29] on icon at bounding box center [565, 29] width 10 height 10
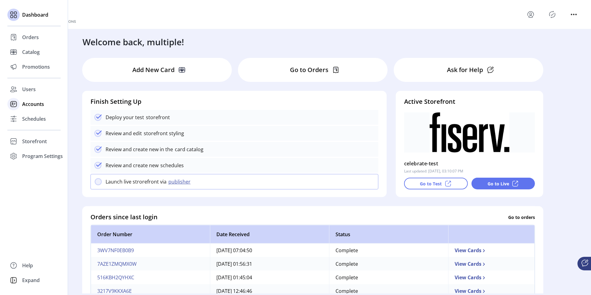
click at [30, 103] on span "Accounts" at bounding box center [33, 103] width 22 height 7
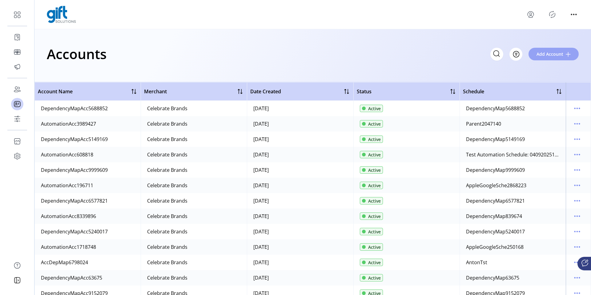
click at [541, 58] on button "Add Account" at bounding box center [554, 54] width 50 height 13
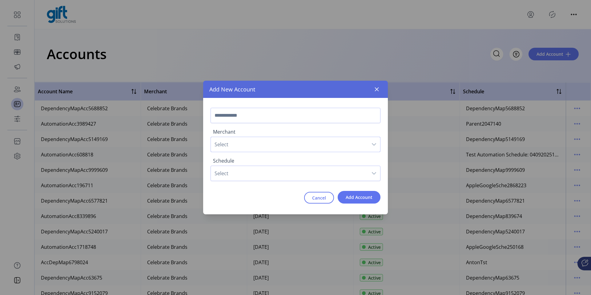
click at [258, 145] on span "Select" at bounding box center [289, 144] width 157 height 15
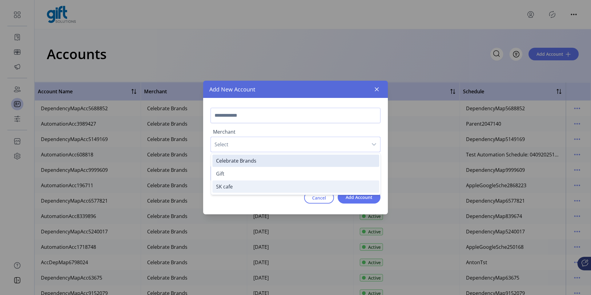
click at [238, 186] on li "SK cafe" at bounding box center [296, 187] width 167 height 12
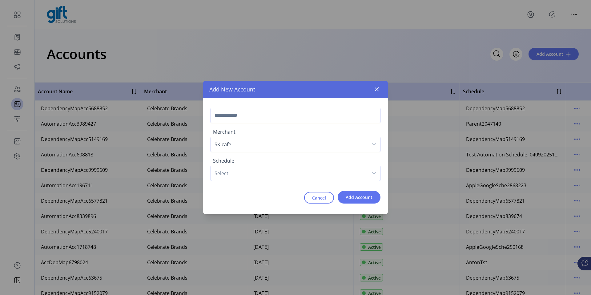
click at [252, 172] on span "Select" at bounding box center [289, 173] width 157 height 15
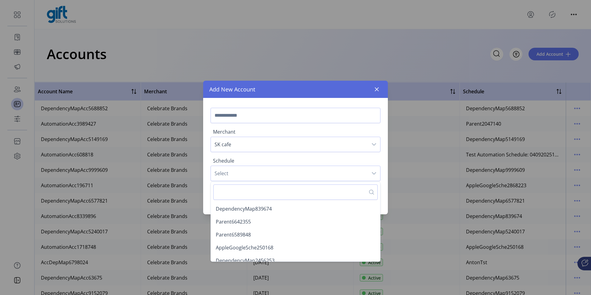
scroll to position [97, 0]
click at [213, 147] on span "SK cafe" at bounding box center [289, 144] width 157 height 15
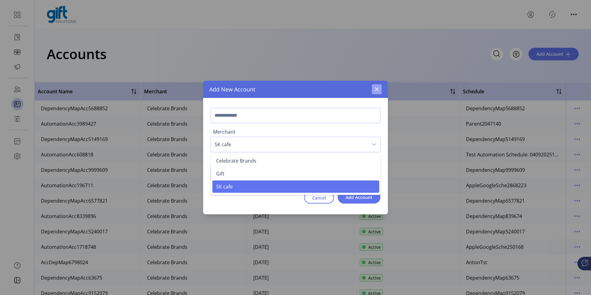
click at [375, 91] on icon "button" at bounding box center [377, 89] width 5 height 5
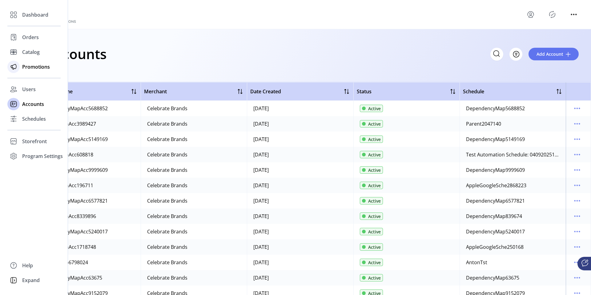
click at [18, 73] on div at bounding box center [13, 66] width 12 height 15
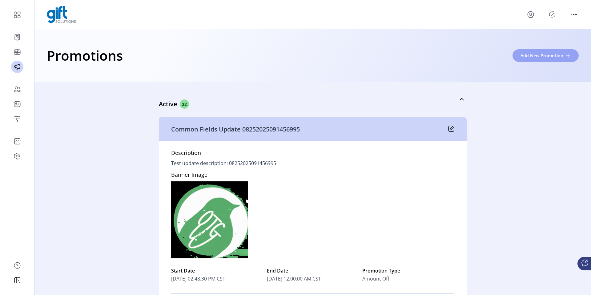
click at [526, 55] on span "Add New Promotion" at bounding box center [542, 55] width 43 height 6
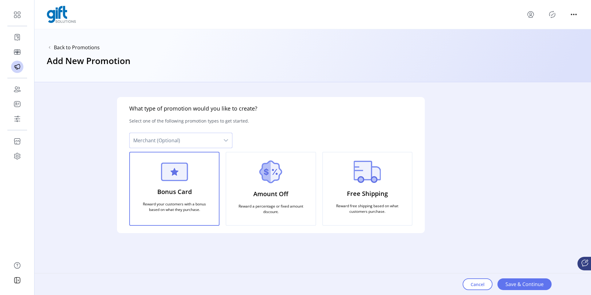
click at [170, 141] on span "Merchant (Optional)" at bounding box center [175, 140] width 90 height 15
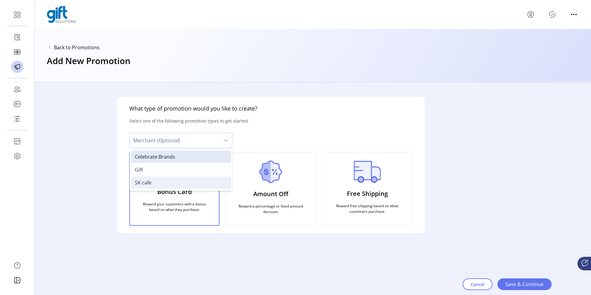
click at [160, 180] on li "SK cafe" at bounding box center [181, 183] width 100 height 12
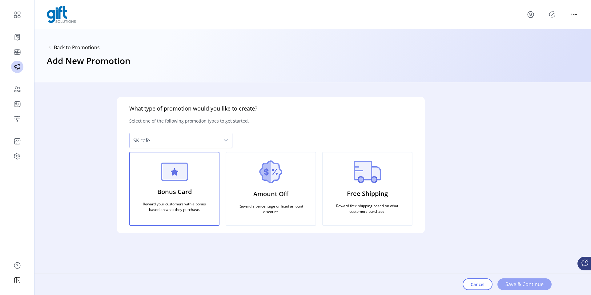
click at [515, 283] on span "Save & Continue" at bounding box center [525, 284] width 38 height 7
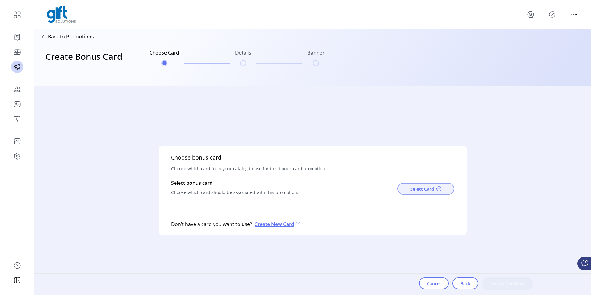
click at [421, 188] on span "Select Card" at bounding box center [423, 189] width 24 height 6
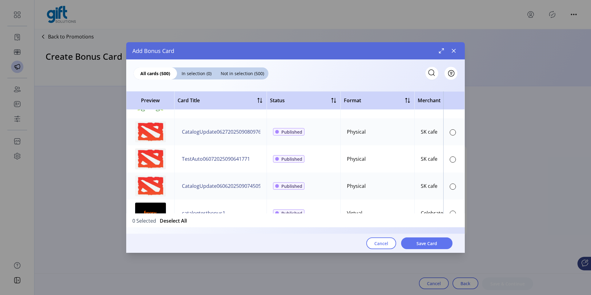
scroll to position [288, 0]
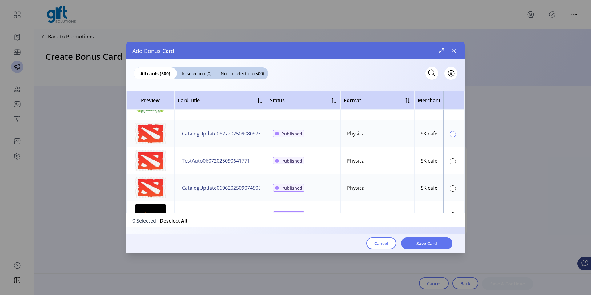
click at [450, 134] on div at bounding box center [453, 134] width 6 height 6
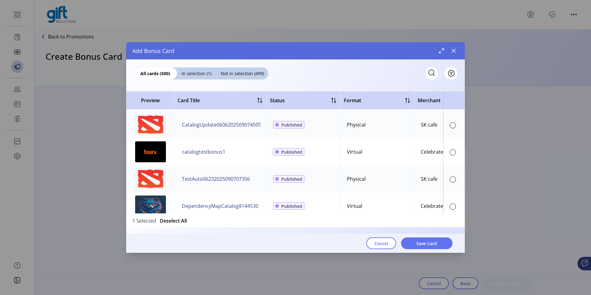
scroll to position [351, 0]
click at [450, 181] on div at bounding box center [453, 179] width 6 height 6
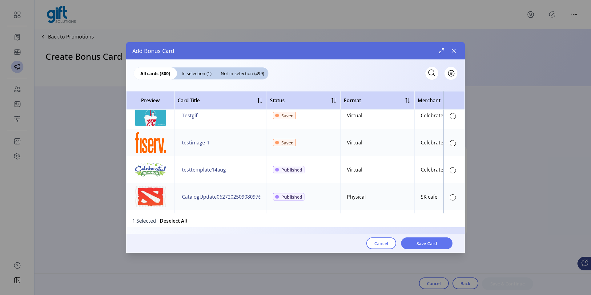
scroll to position [365, 0]
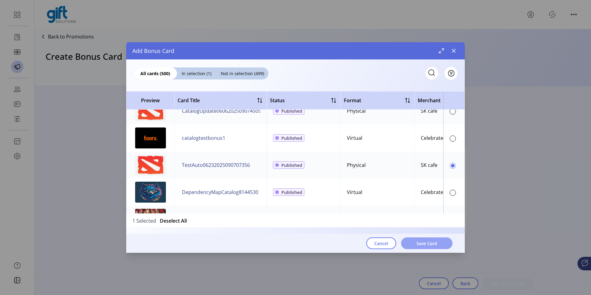
click at [426, 239] on button "Save Card" at bounding box center [426, 243] width 51 height 12
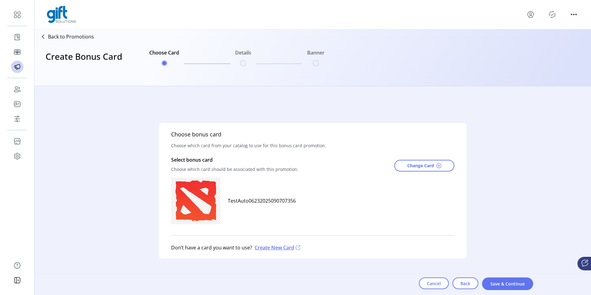
click at [283, 250] on p "Create New Card" at bounding box center [277, 247] width 50 height 7
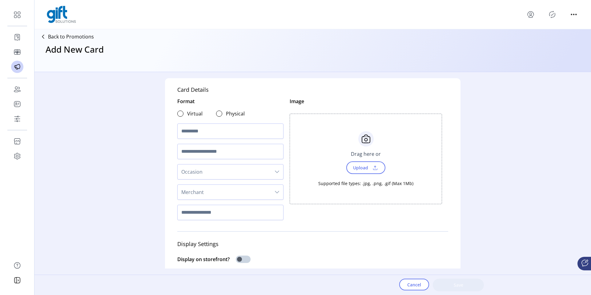
click at [207, 171] on span "Occasion" at bounding box center [224, 171] width 93 height 15
click at [140, 176] on div "Card Details Format Virtual Physical Occasion Congratulations Dudee Customized …" at bounding box center [312, 170] width 557 height 197
click at [197, 190] on span "Merchant" at bounding box center [224, 192] width 93 height 15
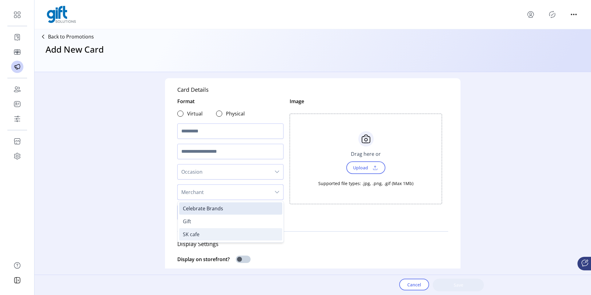
click at [204, 237] on li "SK cafe" at bounding box center [230, 234] width 103 height 12
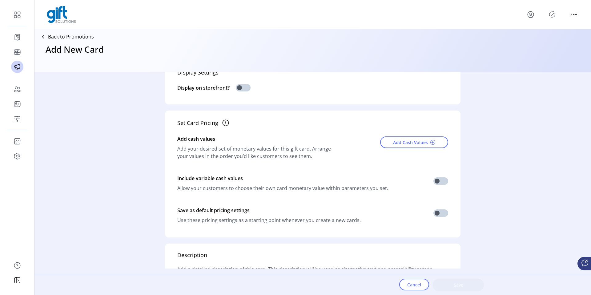
scroll to position [0, 0]
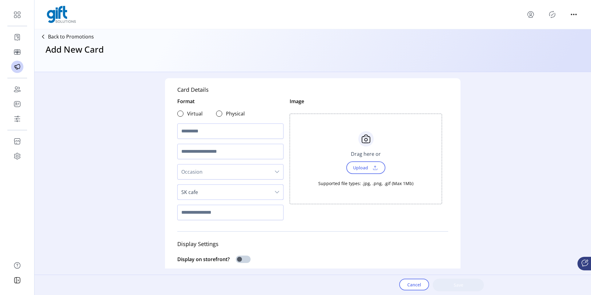
click at [397, 275] on div "Cancel Save" at bounding box center [329, 285] width 591 height 20
click at [400, 278] on div "Cancel Save" at bounding box center [329, 285] width 591 height 20
click at [407, 284] on button "Cancel" at bounding box center [415, 285] width 30 height 12
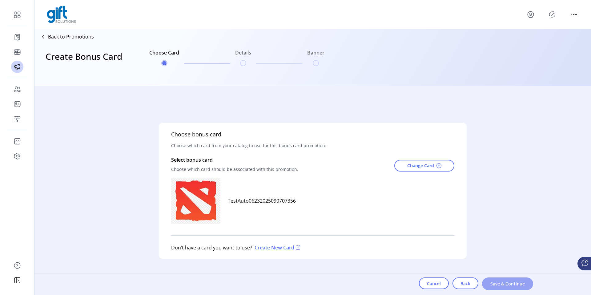
click at [501, 279] on button "Save & Continue" at bounding box center [507, 284] width 51 height 13
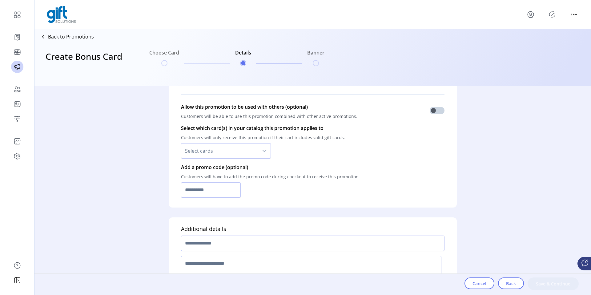
scroll to position [384, 0]
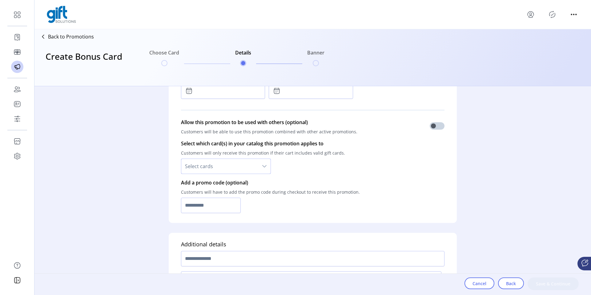
click at [253, 171] on span "Select cards" at bounding box center [219, 166] width 77 height 15
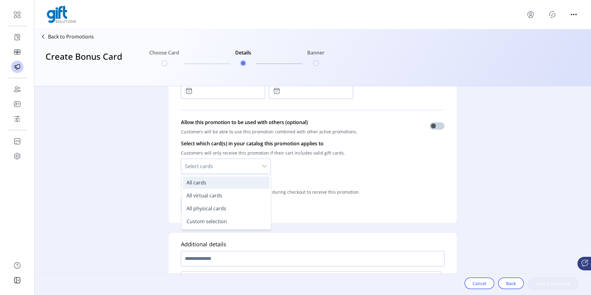
click at [242, 185] on li "All cards" at bounding box center [226, 183] width 87 height 12
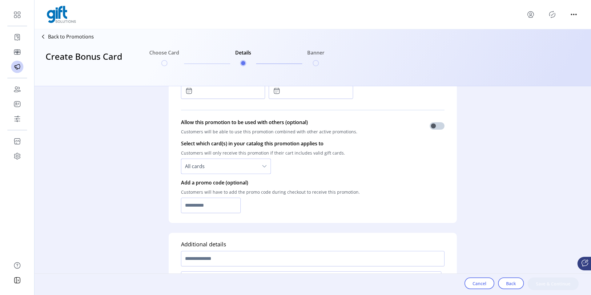
click at [257, 162] on span "All cards" at bounding box center [219, 166] width 77 height 15
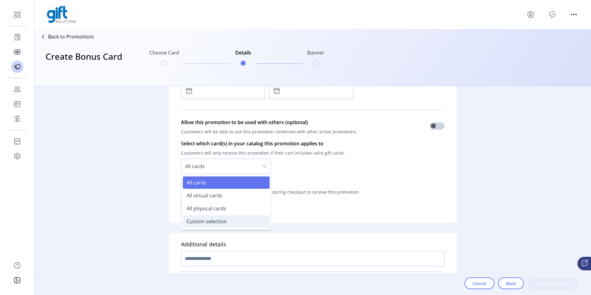
click at [225, 218] on span "Custom selection" at bounding box center [207, 221] width 40 height 7
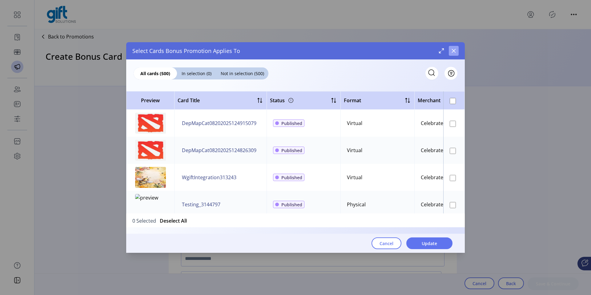
click at [453, 50] on icon "button" at bounding box center [454, 50] width 5 height 5
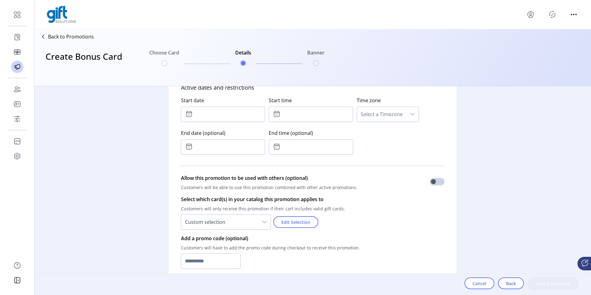
scroll to position [332, 0]
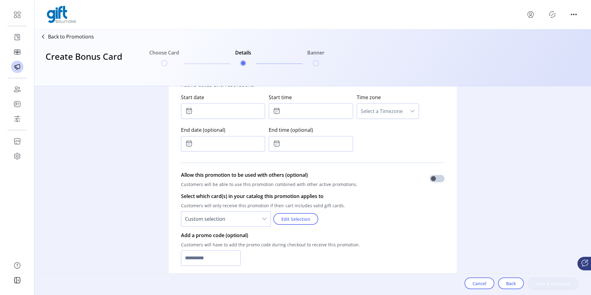
click at [233, 223] on span "Custom selection" at bounding box center [219, 219] width 77 height 15
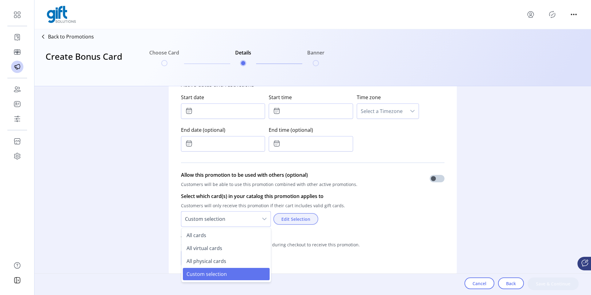
click at [294, 219] on span "Edit Selection" at bounding box center [296, 219] width 29 height 6
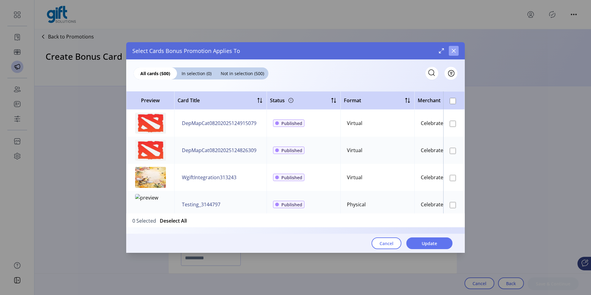
click at [454, 53] on icon "button" at bounding box center [454, 50] width 5 height 5
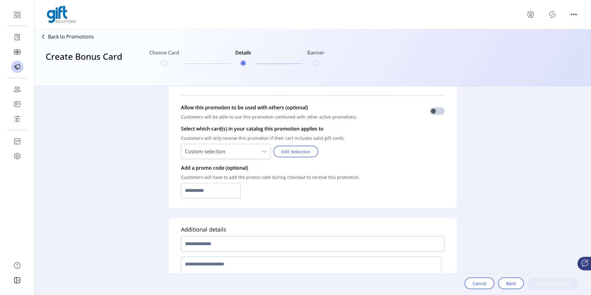
scroll to position [440, 0]
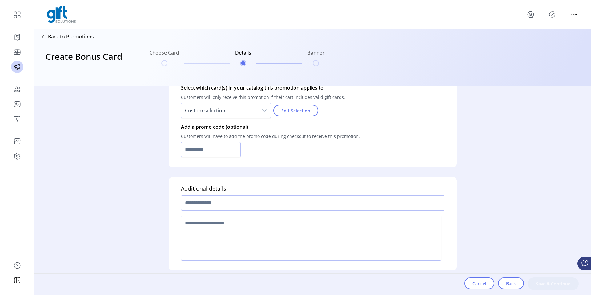
click at [243, 203] on input "text" at bounding box center [313, 202] width 264 height 15
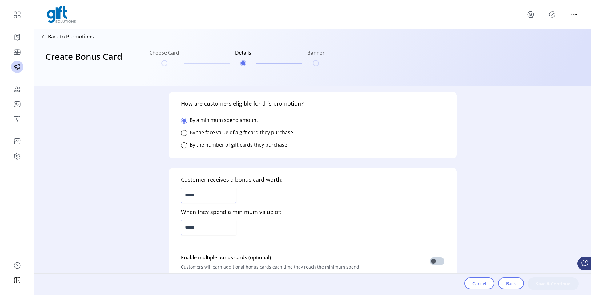
scroll to position [136, 0]
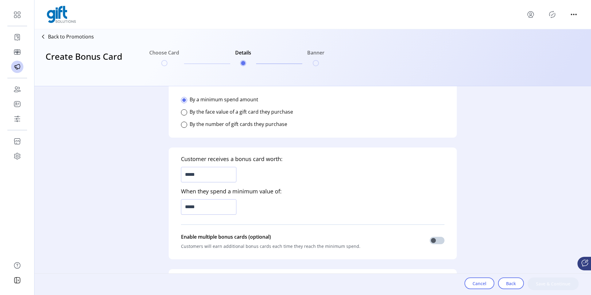
type input "********"
click at [207, 177] on input "*****" at bounding box center [208, 174] width 55 height 15
type input "*****"
click at [205, 200] on input "*****" at bounding box center [208, 206] width 55 height 15
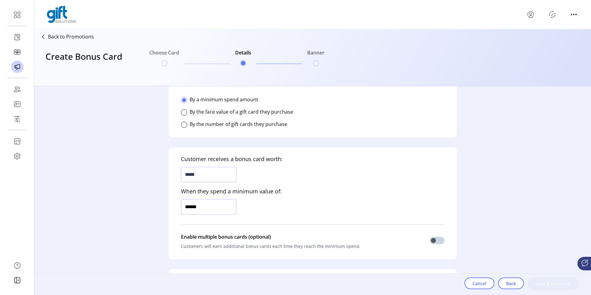
click at [205, 200] on input "******" at bounding box center [208, 206] width 55 height 15
type input "*********"
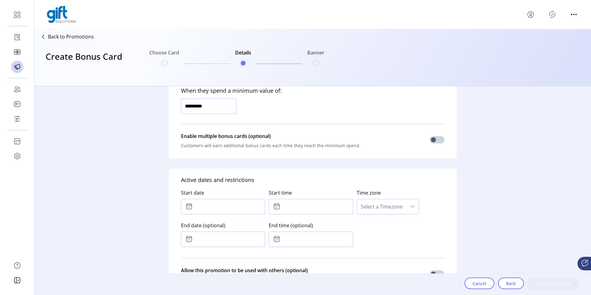
scroll to position [236, 0]
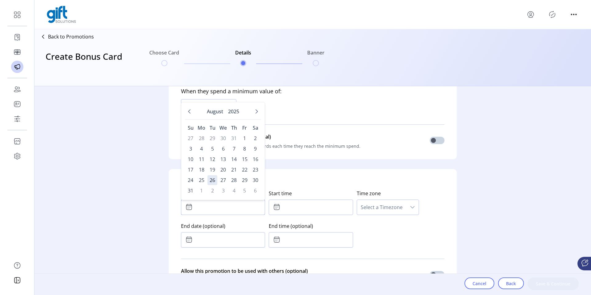
click at [236, 204] on input "text" at bounding box center [223, 207] width 84 height 15
click at [242, 137] on span "1" at bounding box center [245, 138] width 10 height 10
type input "**********"
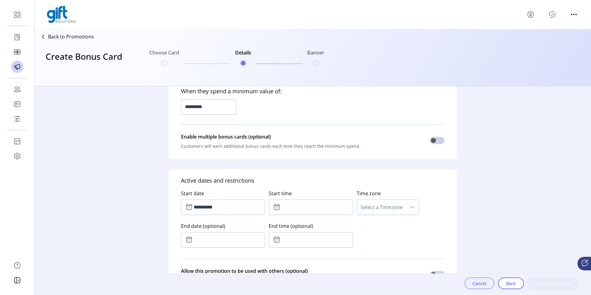
click at [491, 285] on button "Cancel" at bounding box center [480, 284] width 30 height 12
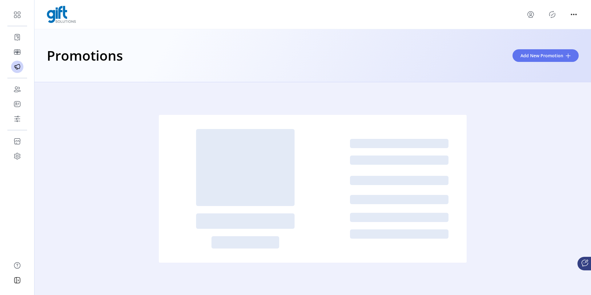
drag, startPoint x: 491, startPoint y: 285, endPoint x: 490, endPoint y: 247, distance: 37.9
click at [491, 281] on div at bounding box center [312, 188] width 473 height 213
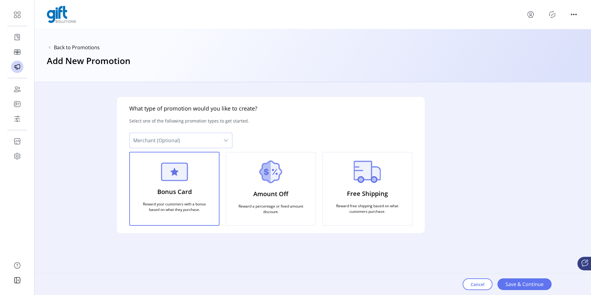
click at [185, 141] on span "Merchant (Optional)" at bounding box center [175, 140] width 90 height 15
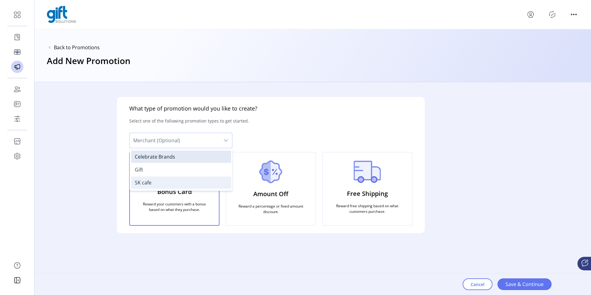
click at [158, 186] on li "SK cafe" at bounding box center [181, 183] width 100 height 12
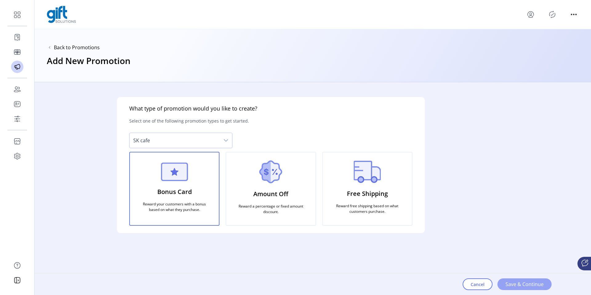
click at [512, 285] on span "Save & Continue" at bounding box center [525, 284] width 38 height 7
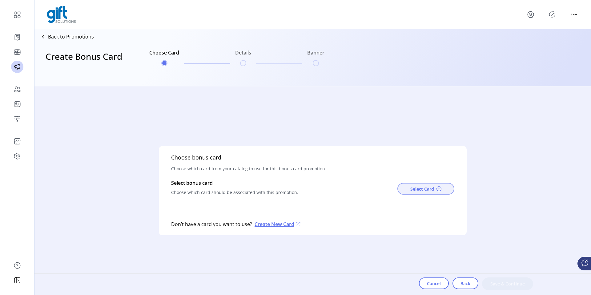
click at [413, 187] on span "Select Card" at bounding box center [423, 189] width 24 height 6
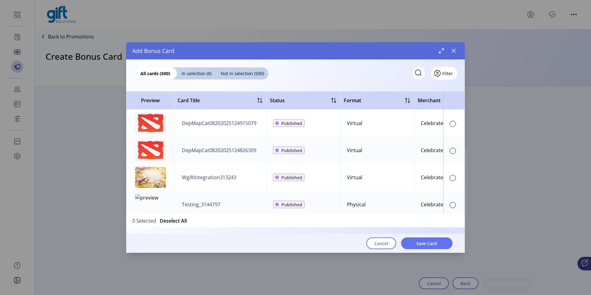
click at [450, 75] on span "Filter" at bounding box center [448, 73] width 10 height 6
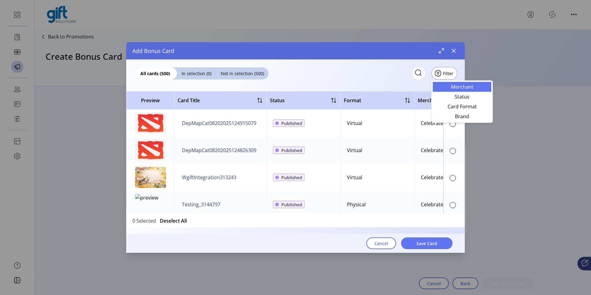
click at [459, 89] on span "Merchant" at bounding box center [462, 86] width 51 height 5
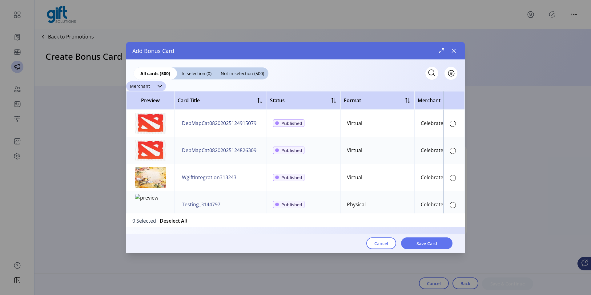
click at [157, 82] on div at bounding box center [160, 86] width 12 height 10
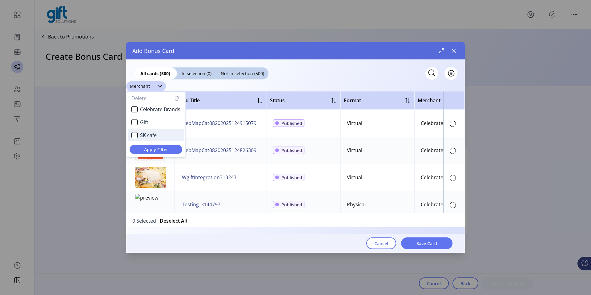
click at [148, 130] on li "SK cafe" at bounding box center [156, 135] width 56 height 12
click at [170, 149] on span "Apply Filter" at bounding box center [156, 149] width 43 height 6
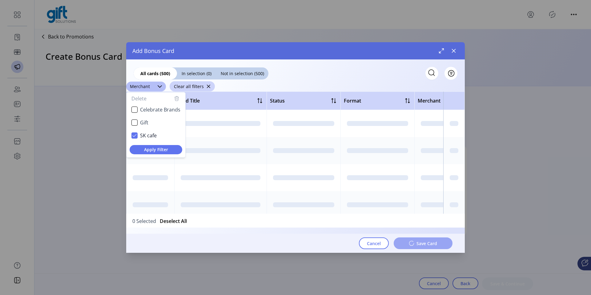
click at [393, 87] on div "******** Merchant Delete Celebrate Brands Gift SK cafe Apply Filter Clear all f…" at bounding box center [295, 86] width 339 height 10
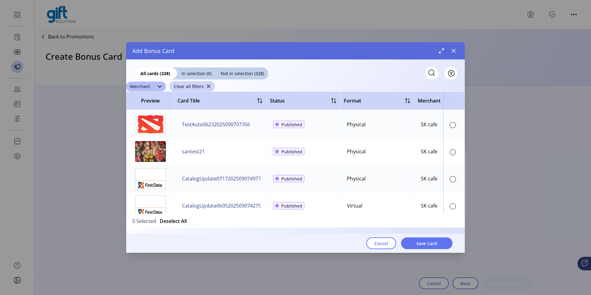
scroll to position [81, 0]
click at [452, 153] on div at bounding box center [453, 151] width 6 height 6
click at [430, 239] on button "Save Card" at bounding box center [426, 243] width 51 height 12
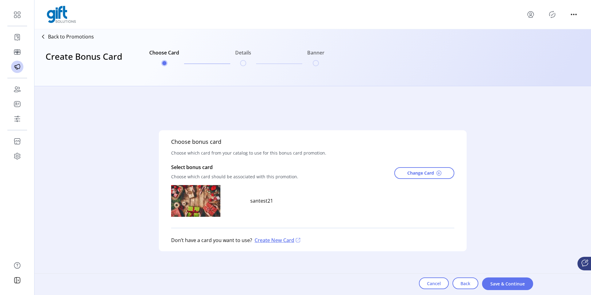
click at [430, 239] on div "Choose bonus card Choose which card from your catalog to use for this bonus car…" at bounding box center [313, 190] width 308 height 121
click at [412, 171] on span "Change Card" at bounding box center [421, 173] width 27 height 6
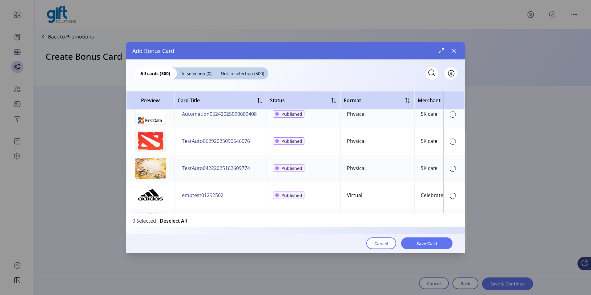
scroll to position [2266, 0]
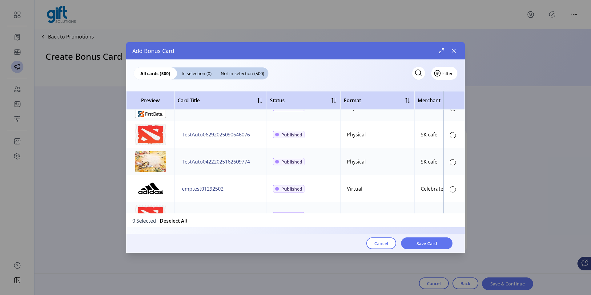
click at [448, 74] on button "Filter" at bounding box center [445, 73] width 26 height 13
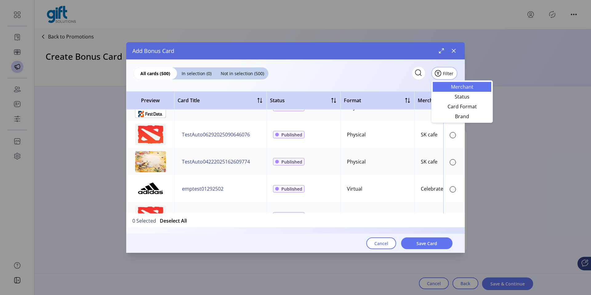
click at [452, 84] on span "Merchant" at bounding box center [462, 86] width 51 height 5
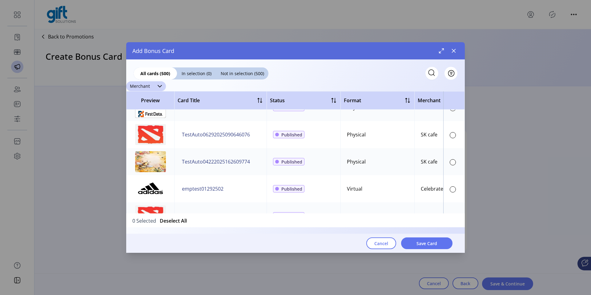
click at [148, 88] on div "Merchant" at bounding box center [139, 86] width 27 height 10
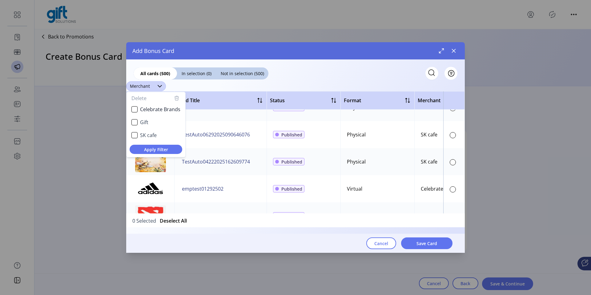
scroll to position [3, 24]
click at [146, 136] on span "SK cafe" at bounding box center [148, 135] width 17 height 7
click at [167, 150] on span "Apply Filter" at bounding box center [156, 149] width 43 height 6
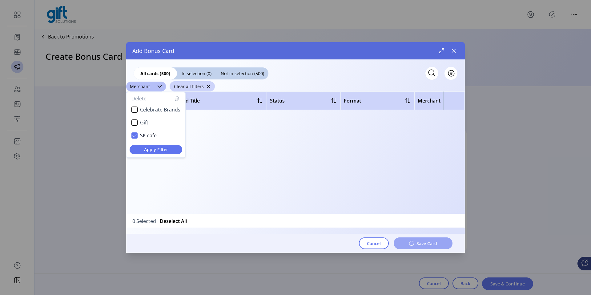
scroll to position [0, 0]
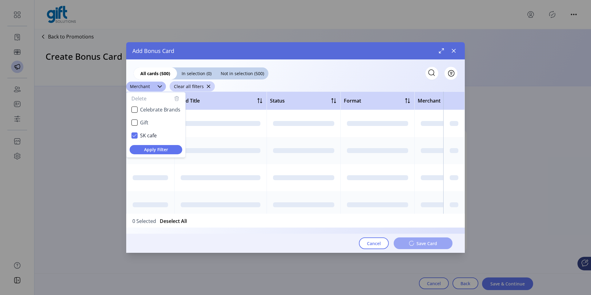
click at [377, 86] on div "******** Merchant Delete Celebrate Brands Gift SK cafe Apply Filter Clear all f…" at bounding box center [295, 86] width 339 height 10
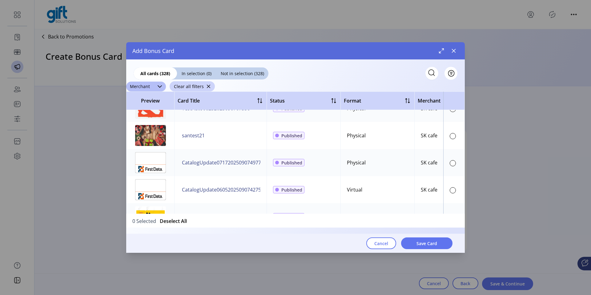
scroll to position [99, 0]
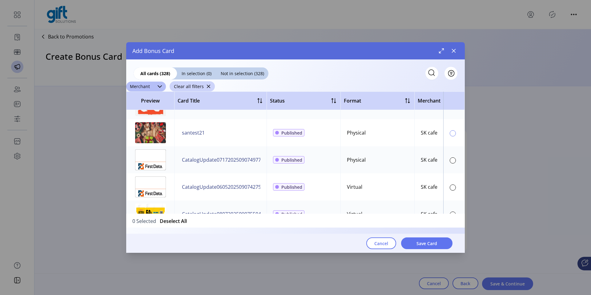
click at [450, 133] on div at bounding box center [453, 133] width 6 height 6
drag, startPoint x: 418, startPoint y: 133, endPoint x: 438, endPoint y: 131, distance: 19.5
click at [438, 131] on td "SK cafe" at bounding box center [458, 132] width 86 height 27
click at [428, 244] on span "Save Card" at bounding box center [427, 243] width 21 height 6
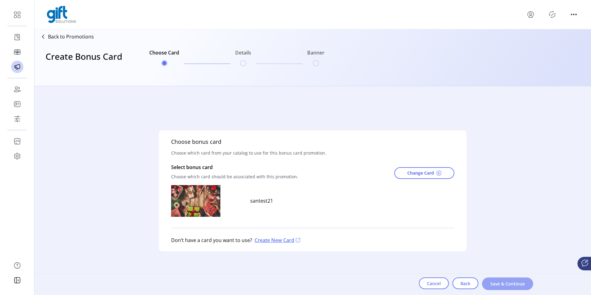
click at [502, 286] on span "Save & Continue" at bounding box center [507, 284] width 35 height 6
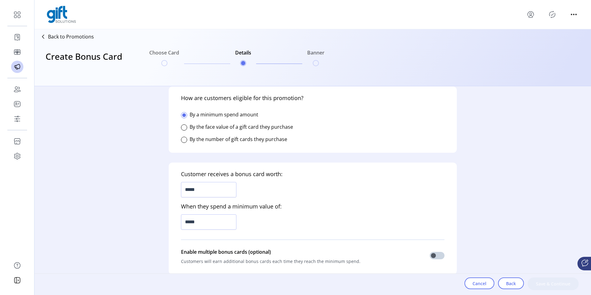
scroll to position [132, 0]
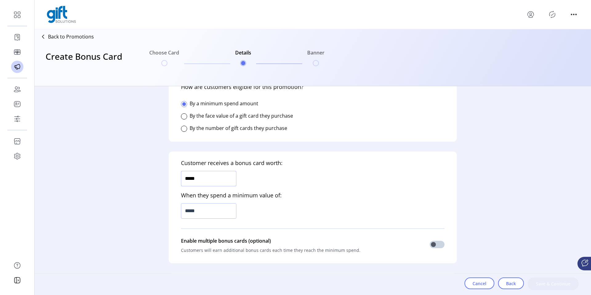
click at [206, 180] on input "*****" at bounding box center [208, 178] width 55 height 15
type input "*****"
click at [204, 210] on input "*****" at bounding box center [208, 210] width 55 height 15
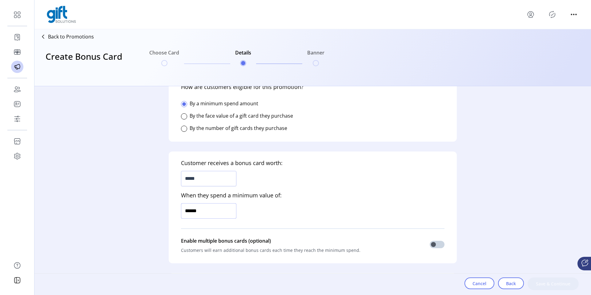
type input "*******"
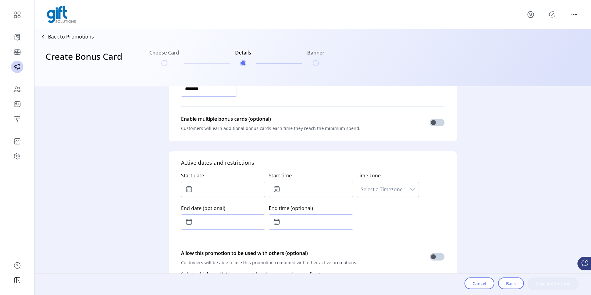
scroll to position [268, 0]
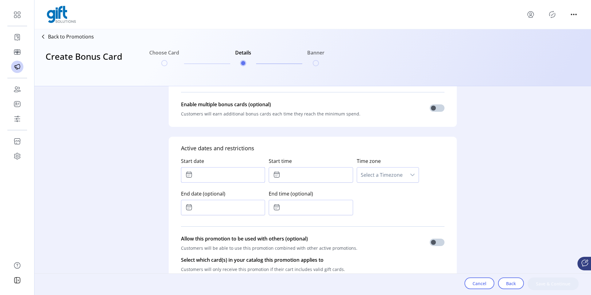
click at [232, 168] on input "text" at bounding box center [223, 174] width 84 height 15
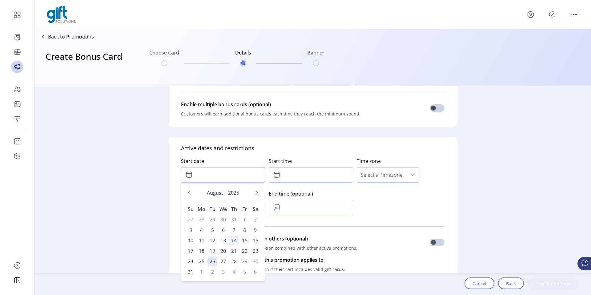
click at [235, 244] on span "14" at bounding box center [234, 241] width 10 height 10
type input "**********"
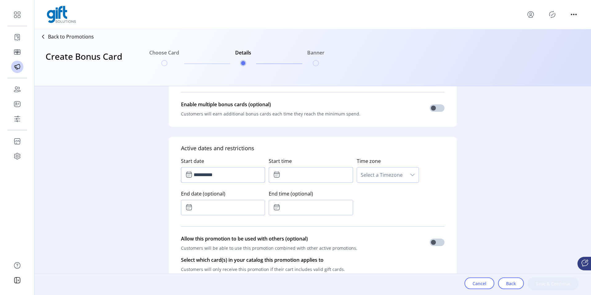
click at [299, 175] on input "text" at bounding box center [311, 174] width 84 height 15
click at [320, 195] on button "Next Minute" at bounding box center [321, 191] width 9 height 9
click at [320, 204] on button "Previous Minute" at bounding box center [321, 208] width 9 height 9
type input "*****"
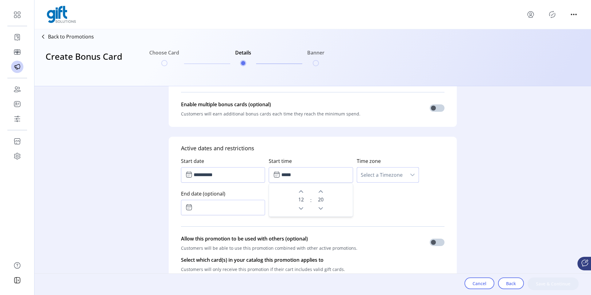
click at [374, 168] on span "Select a Timezone" at bounding box center [381, 175] width 49 height 15
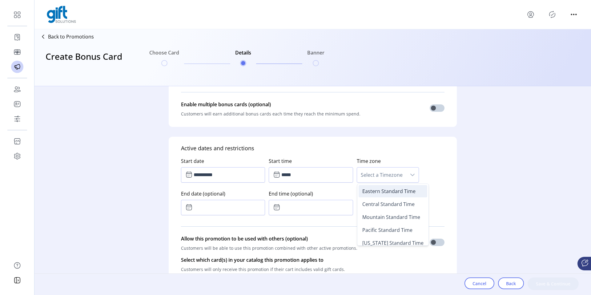
click at [363, 194] on span "Eastern Standard Time" at bounding box center [389, 191] width 53 height 7
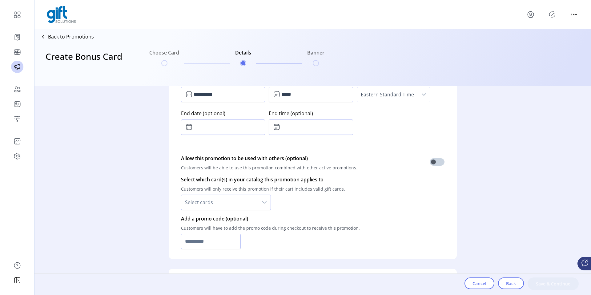
scroll to position [359, 0]
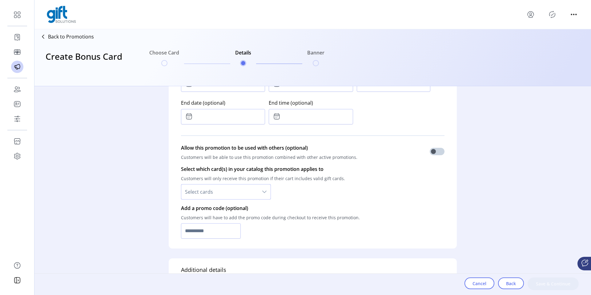
click at [228, 191] on span "Select cards" at bounding box center [219, 192] width 77 height 15
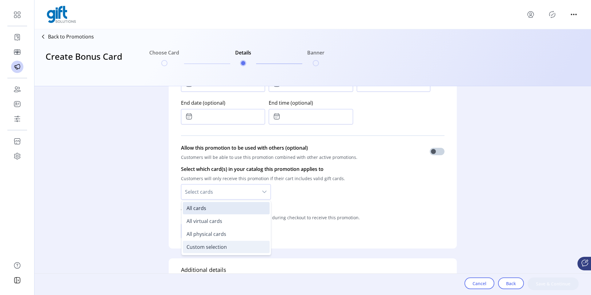
click at [221, 247] on span "Custom selection" at bounding box center [207, 247] width 40 height 7
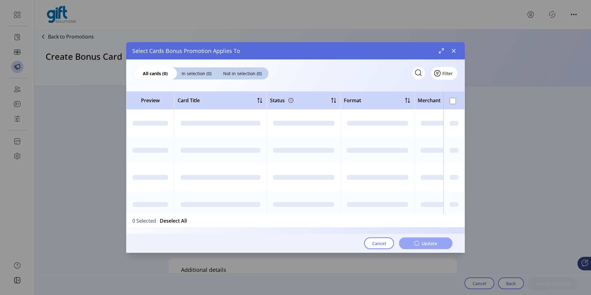
click at [450, 75] on span "Filter" at bounding box center [448, 73] width 10 height 6
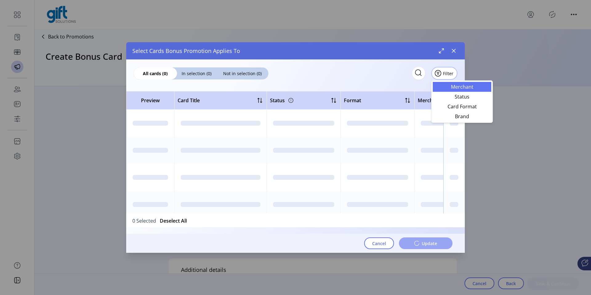
click at [446, 89] on span "Merchant" at bounding box center [462, 86] width 51 height 5
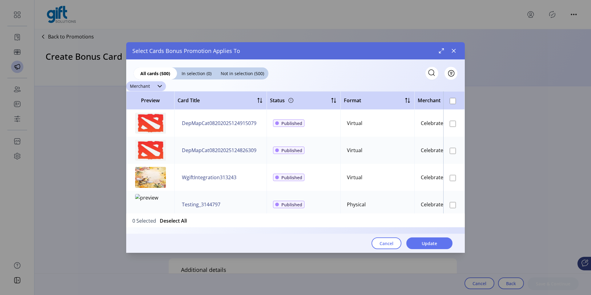
click at [155, 84] on div at bounding box center [160, 86] width 12 height 10
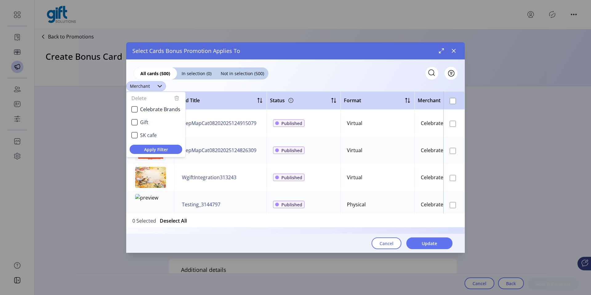
scroll to position [3, 24]
click at [152, 133] on span "SK cafe" at bounding box center [148, 135] width 17 height 7
click at [159, 145] on button "Apply Filter" at bounding box center [156, 149] width 53 height 9
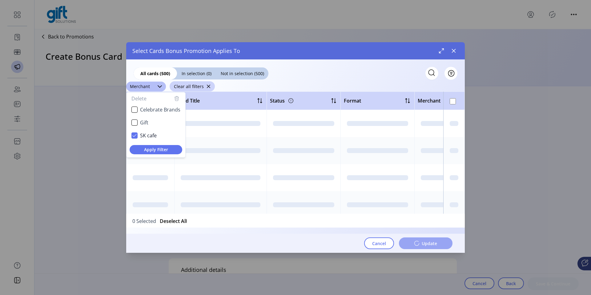
click at [390, 80] on div "All cards (500) In selection (0) Not in selection (500) Filter ******** Merchan…" at bounding box center [295, 155] width 339 height 193
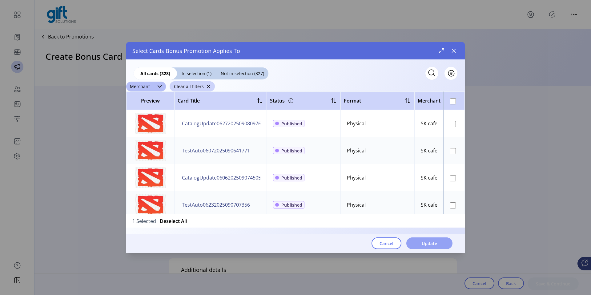
click at [431, 245] on span "Update" at bounding box center [429, 243] width 15 height 6
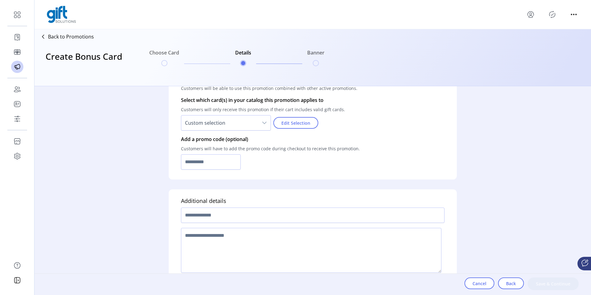
scroll to position [438, 0]
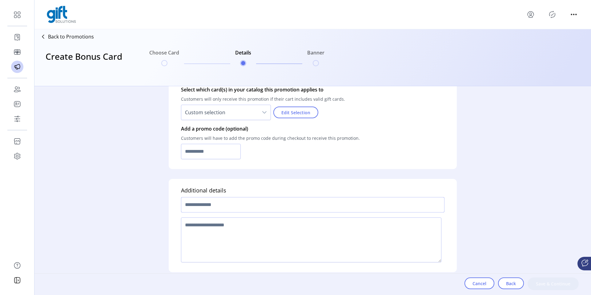
click at [279, 207] on input "text" at bounding box center [313, 204] width 264 height 15
type input "**********"
click at [270, 226] on textarea at bounding box center [311, 239] width 261 height 45
type textarea "****"
click at [545, 284] on span "Save & Continue" at bounding box center [553, 284] width 35 height 6
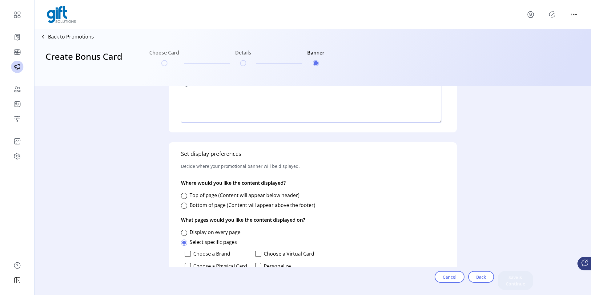
scroll to position [198, 0]
click at [183, 196] on div at bounding box center [184, 195] width 6 height 6
click at [185, 230] on div at bounding box center [184, 232] width 6 height 6
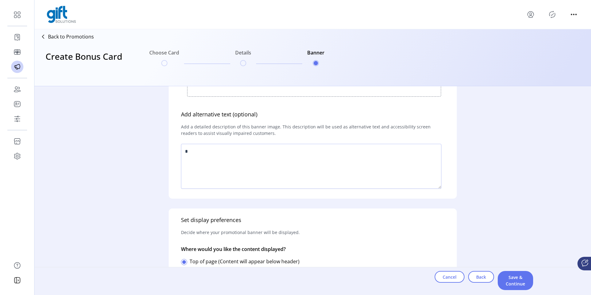
scroll to position [0, 0]
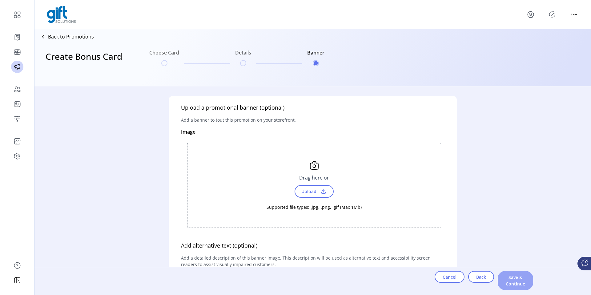
click at [506, 283] on span "Save & Continue" at bounding box center [515, 280] width 19 height 13
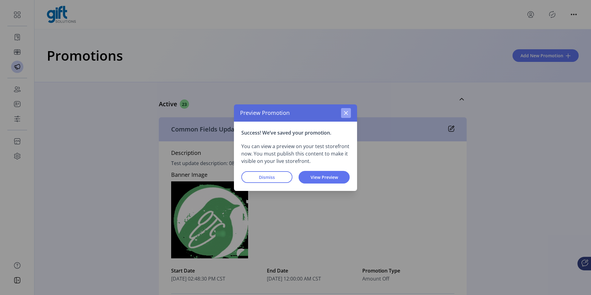
click at [344, 112] on icon "button" at bounding box center [346, 113] width 5 height 5
